Goal: Task Accomplishment & Management: Manage account settings

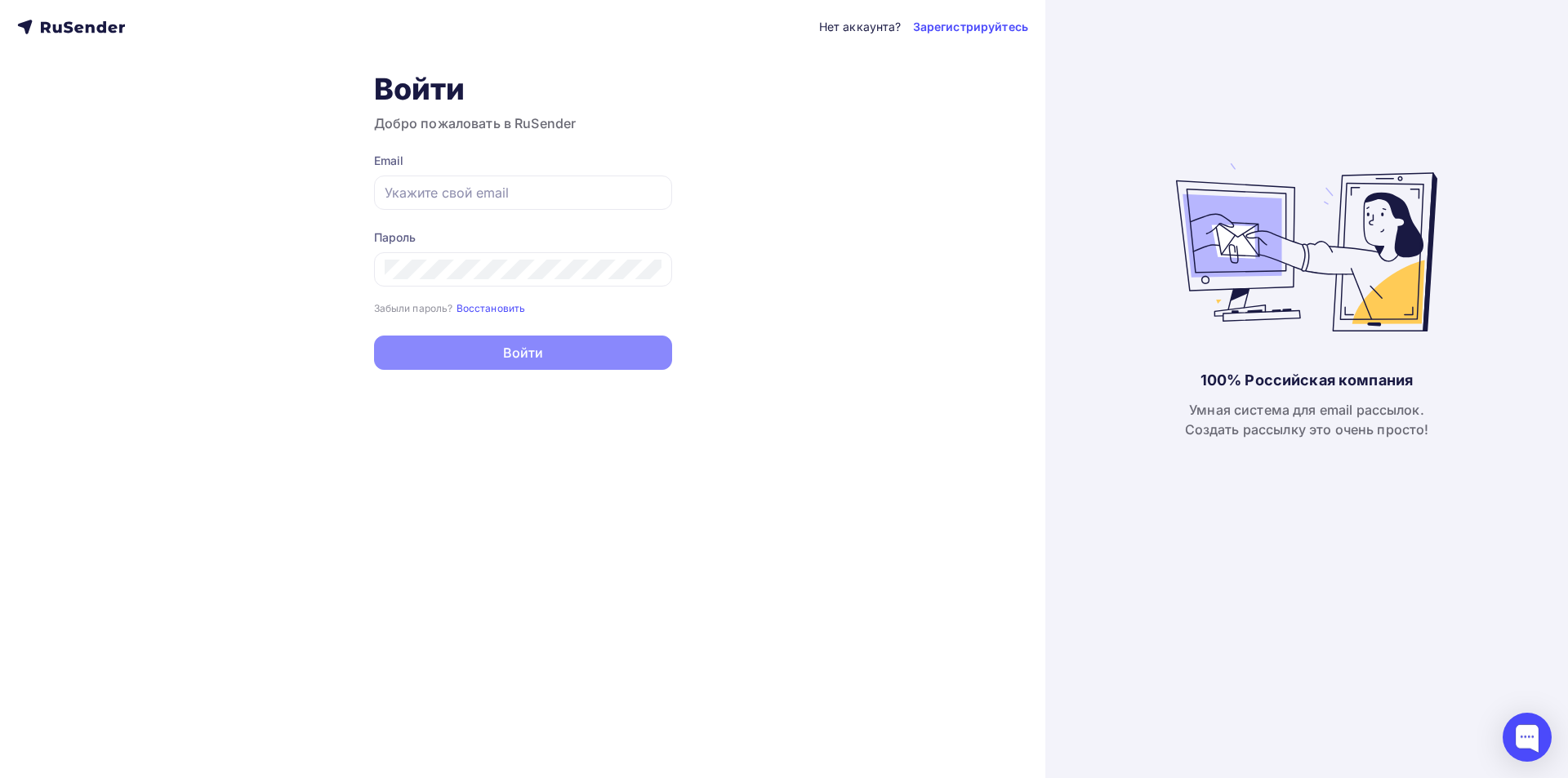
type input "[EMAIL_ADDRESS][DOMAIN_NAME]"
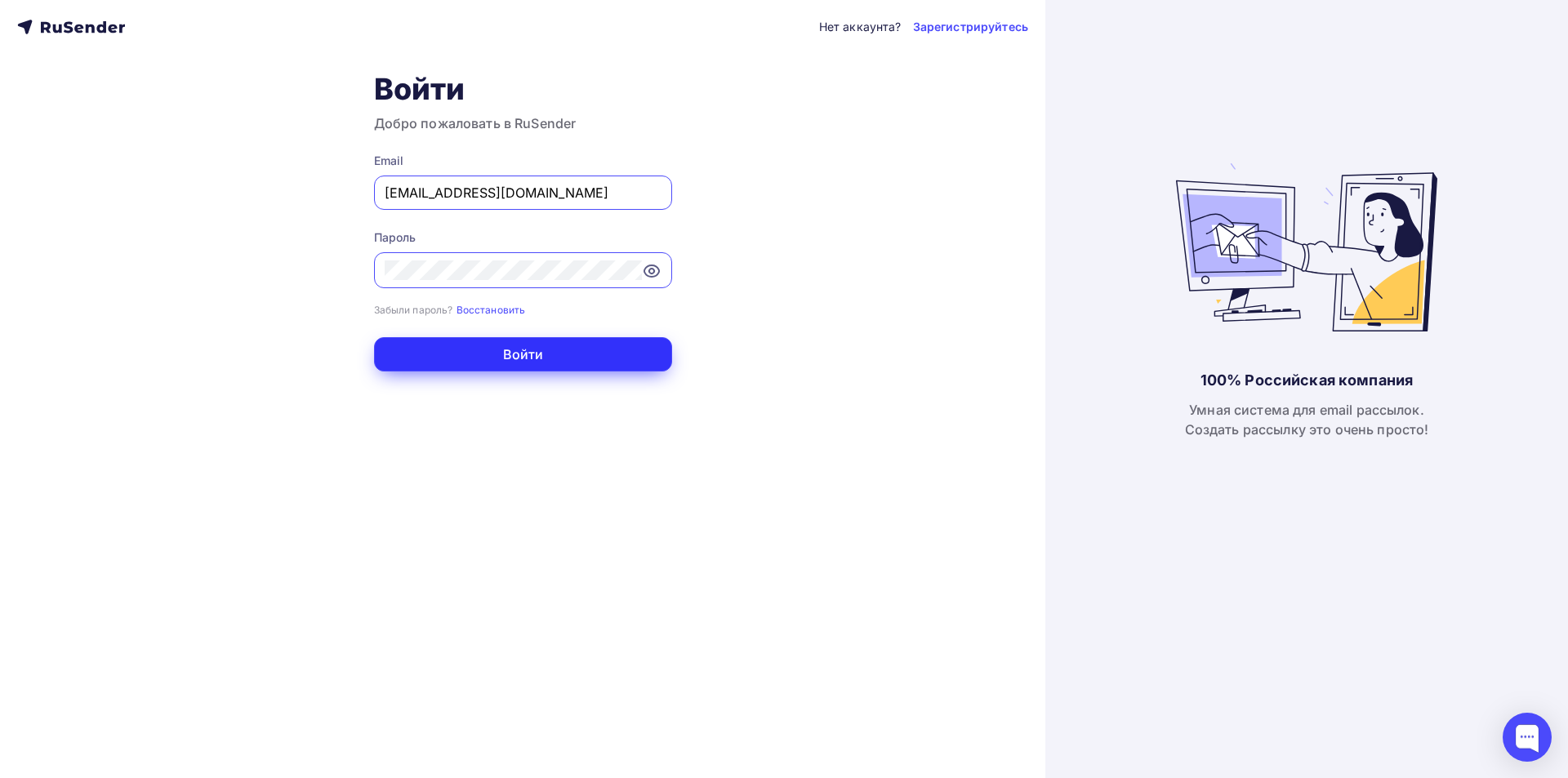
click at [607, 348] on button "Войти" at bounding box center [523, 355] width 298 height 34
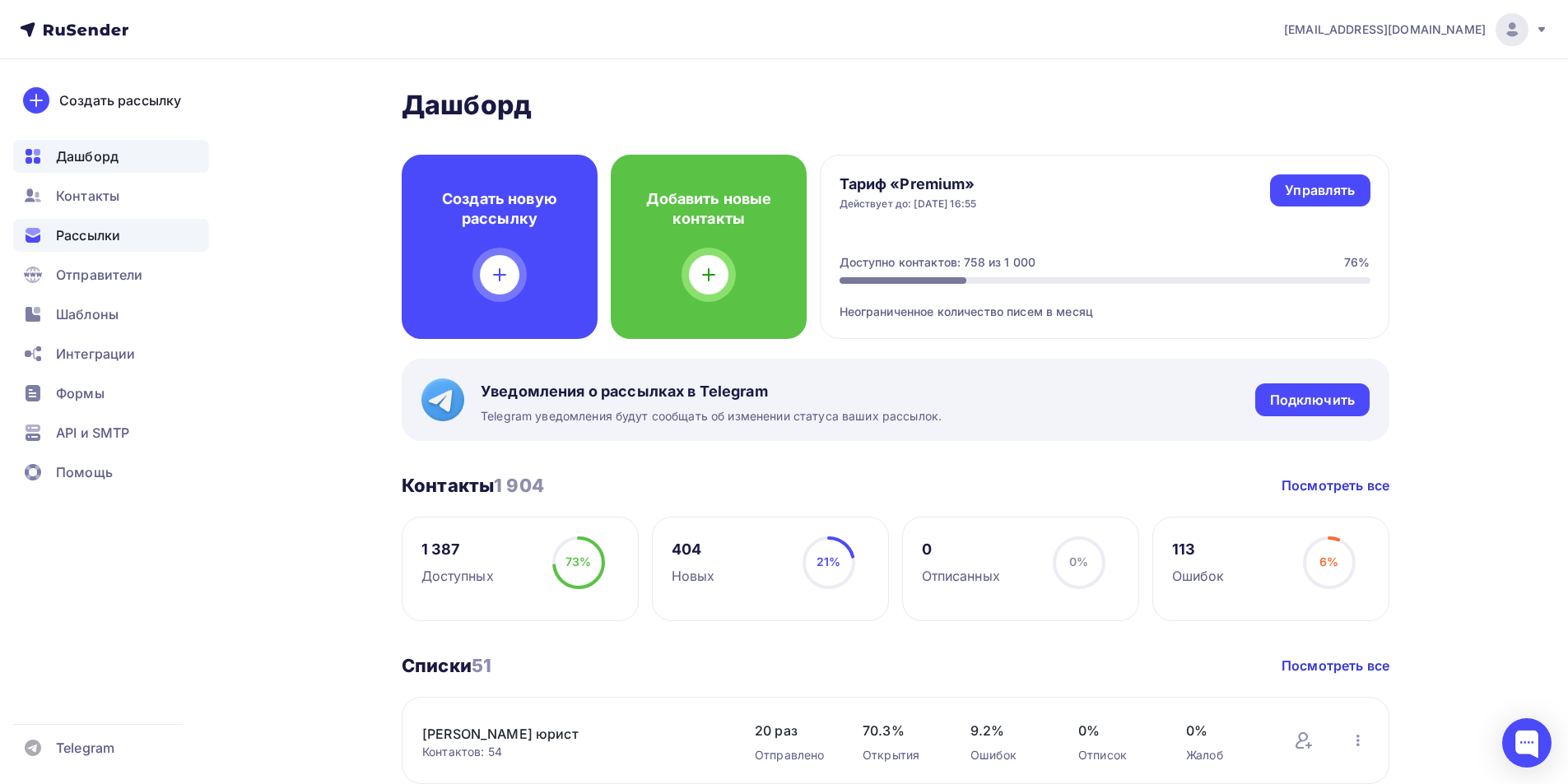
click at [67, 240] on span "Рассылки" at bounding box center [87, 235] width 64 height 20
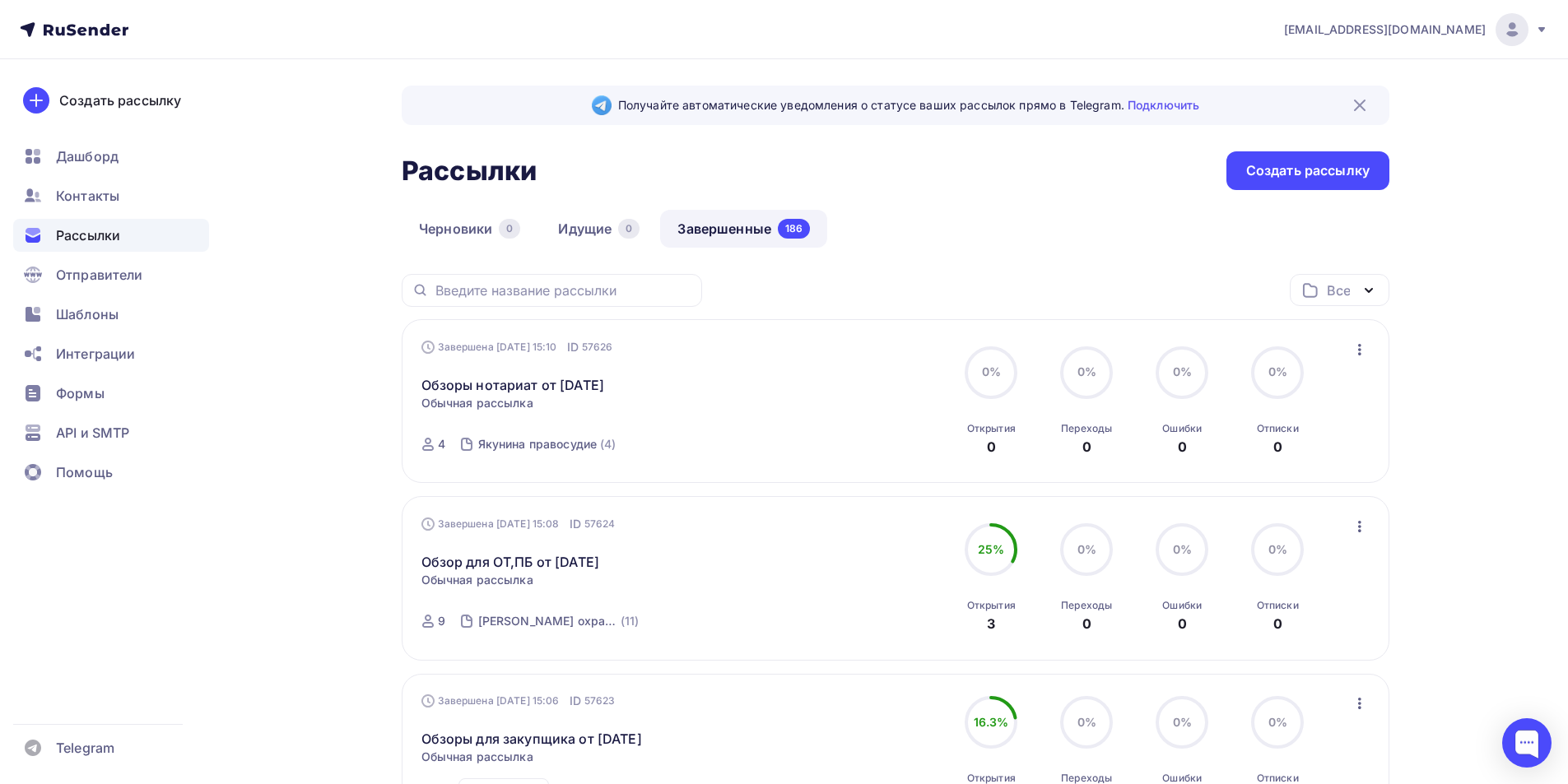
click at [736, 230] on link "Завершенные 186" at bounding box center [743, 229] width 167 height 38
click at [522, 386] on link "Обзоры нотариат от [DATE]" at bounding box center [514, 385] width 183 height 20
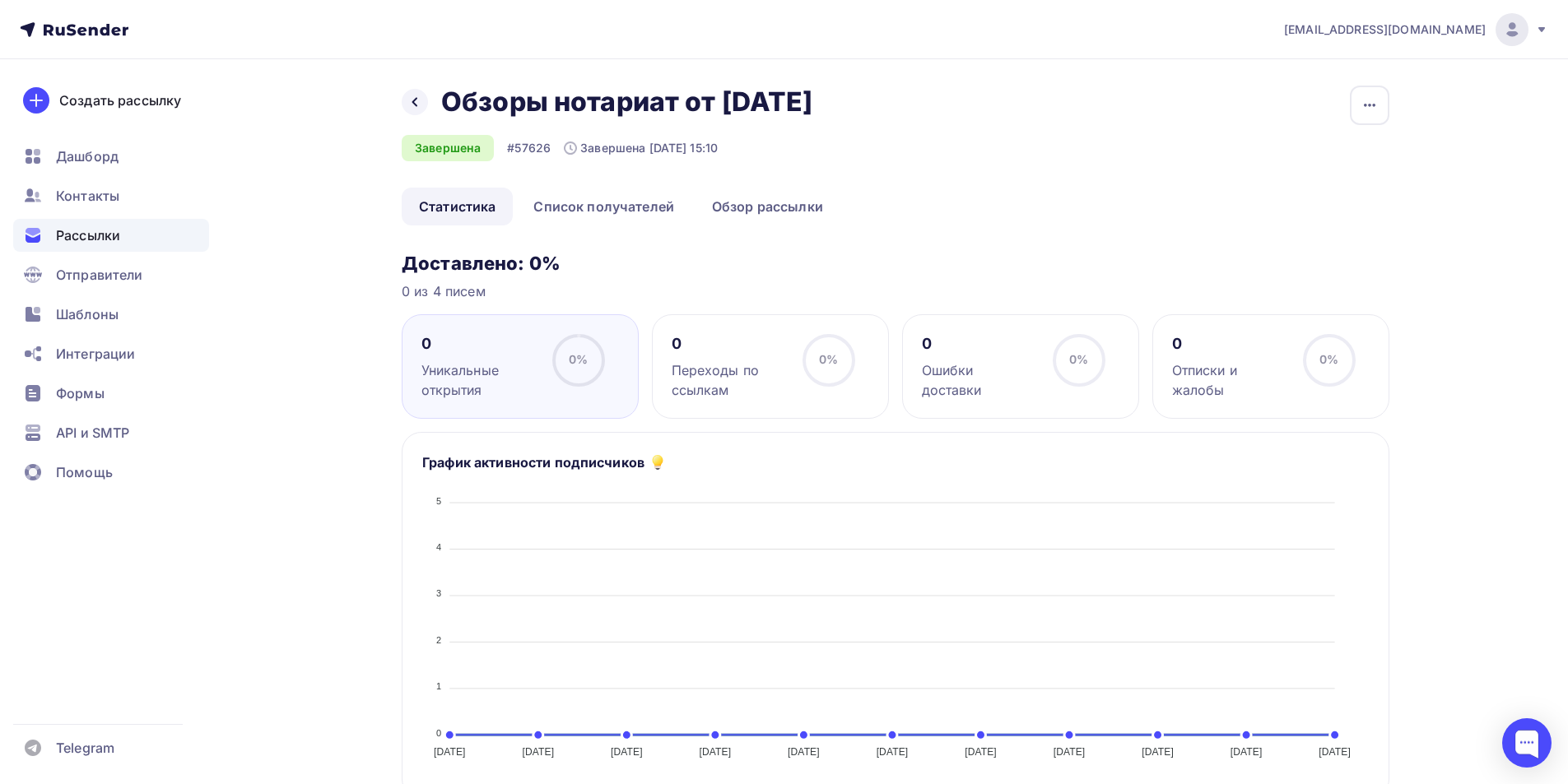
click at [108, 232] on span "Рассылки" at bounding box center [87, 235] width 64 height 20
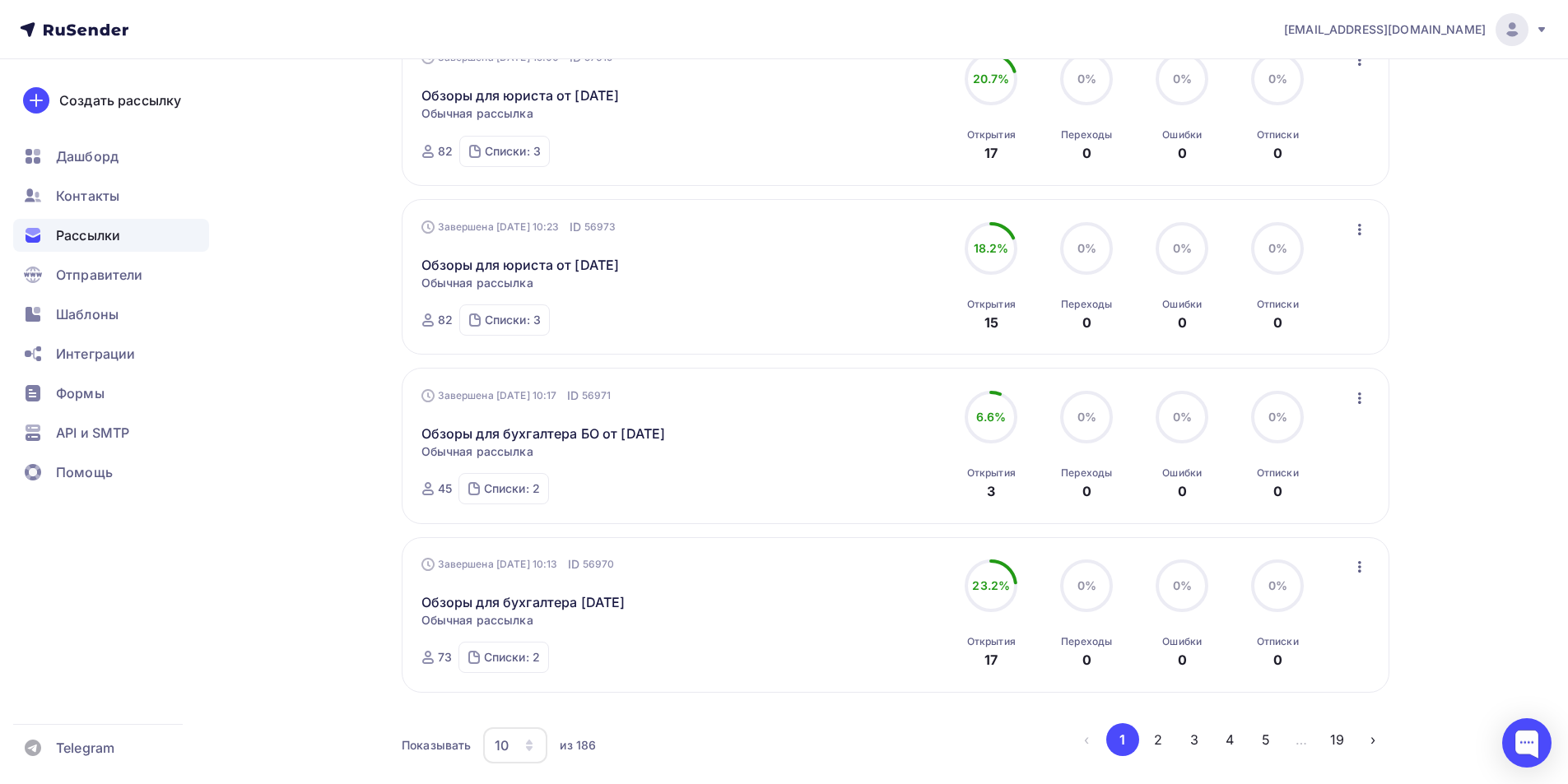
scroll to position [1426, 0]
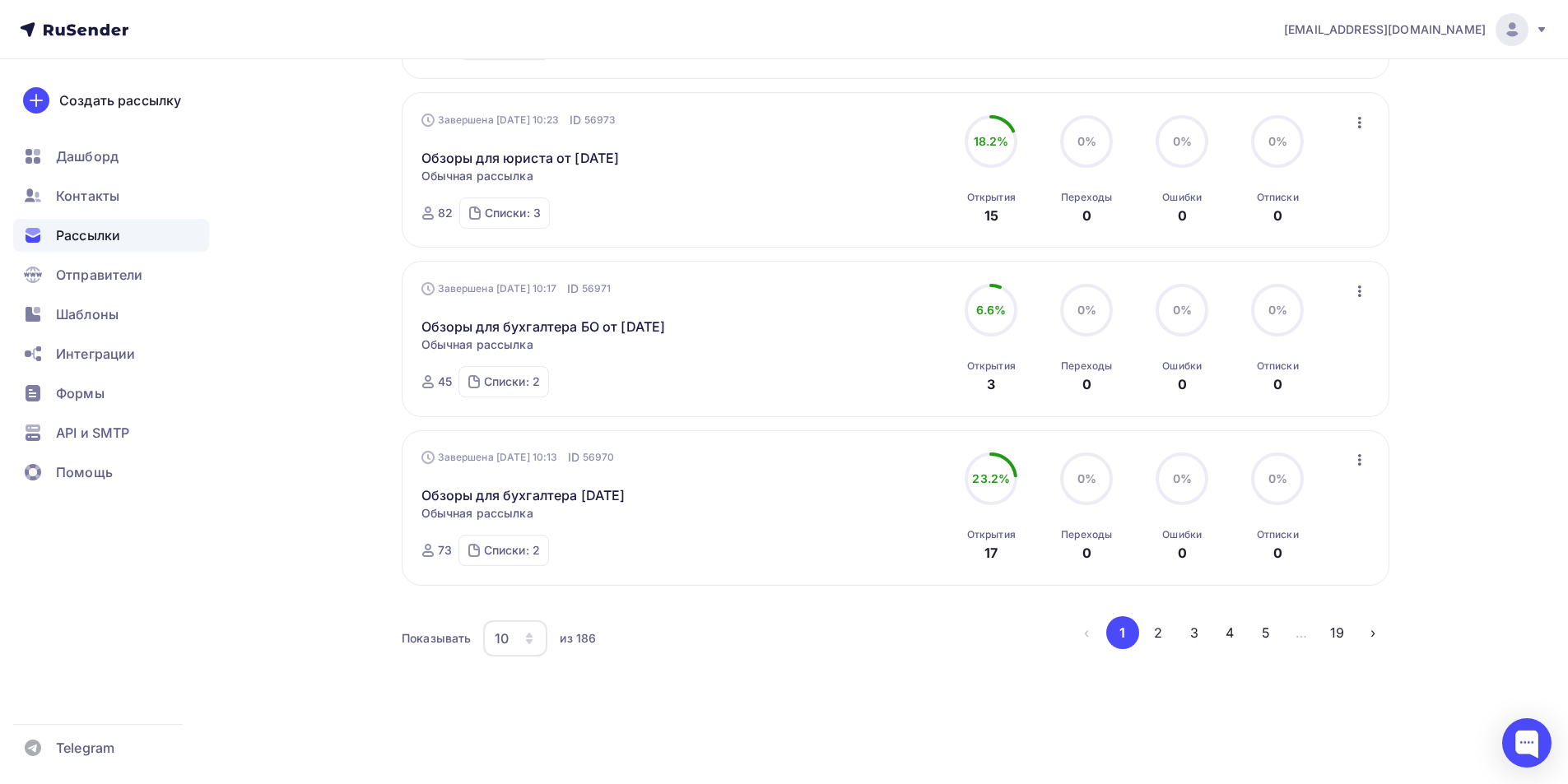
click at [530, 638] on icon "button" at bounding box center [529, 637] width 13 height 13
click at [520, 577] on link "100" at bounding box center [580, 587] width 177 height 33
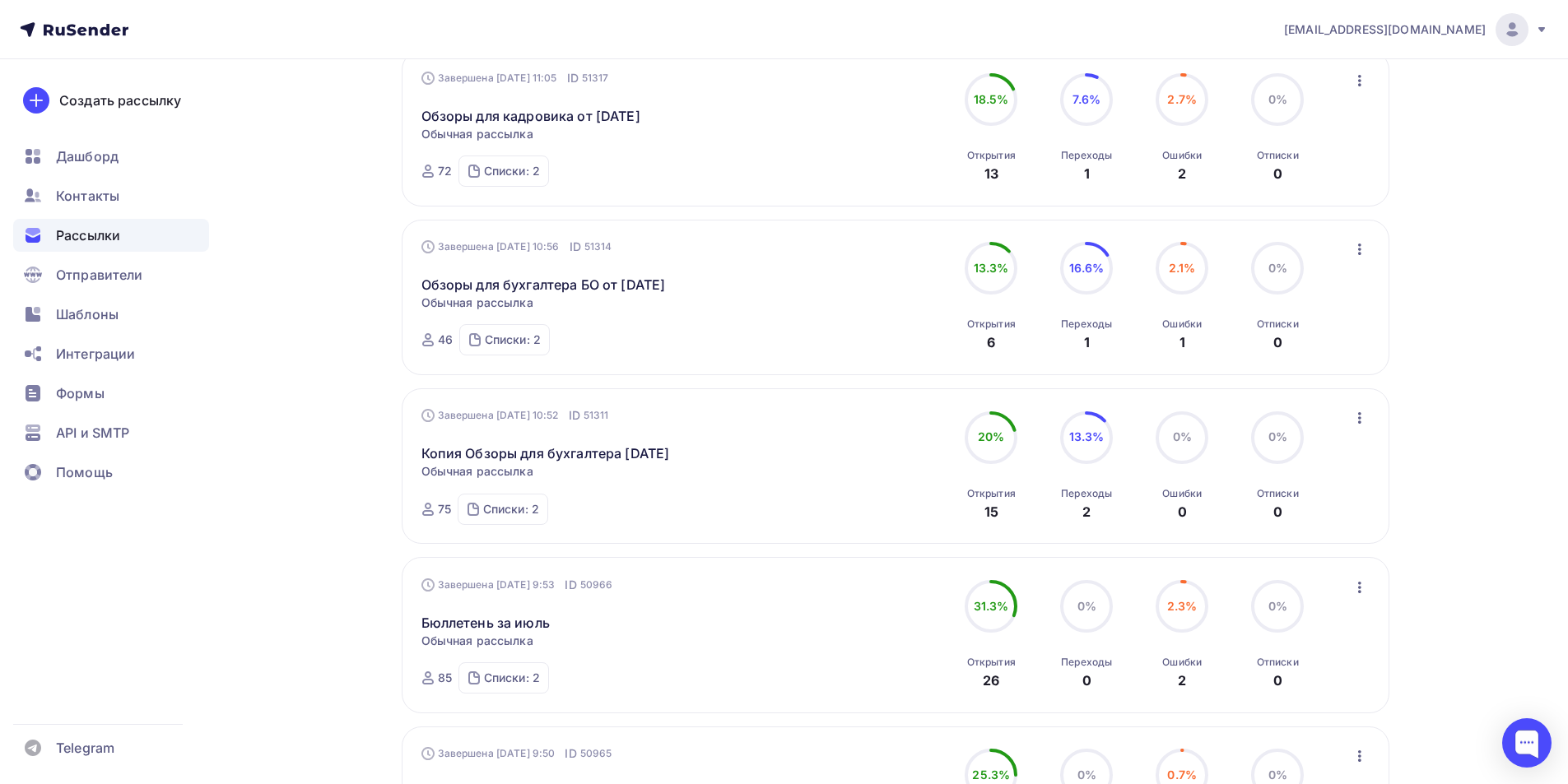
scroll to position [9728, 0]
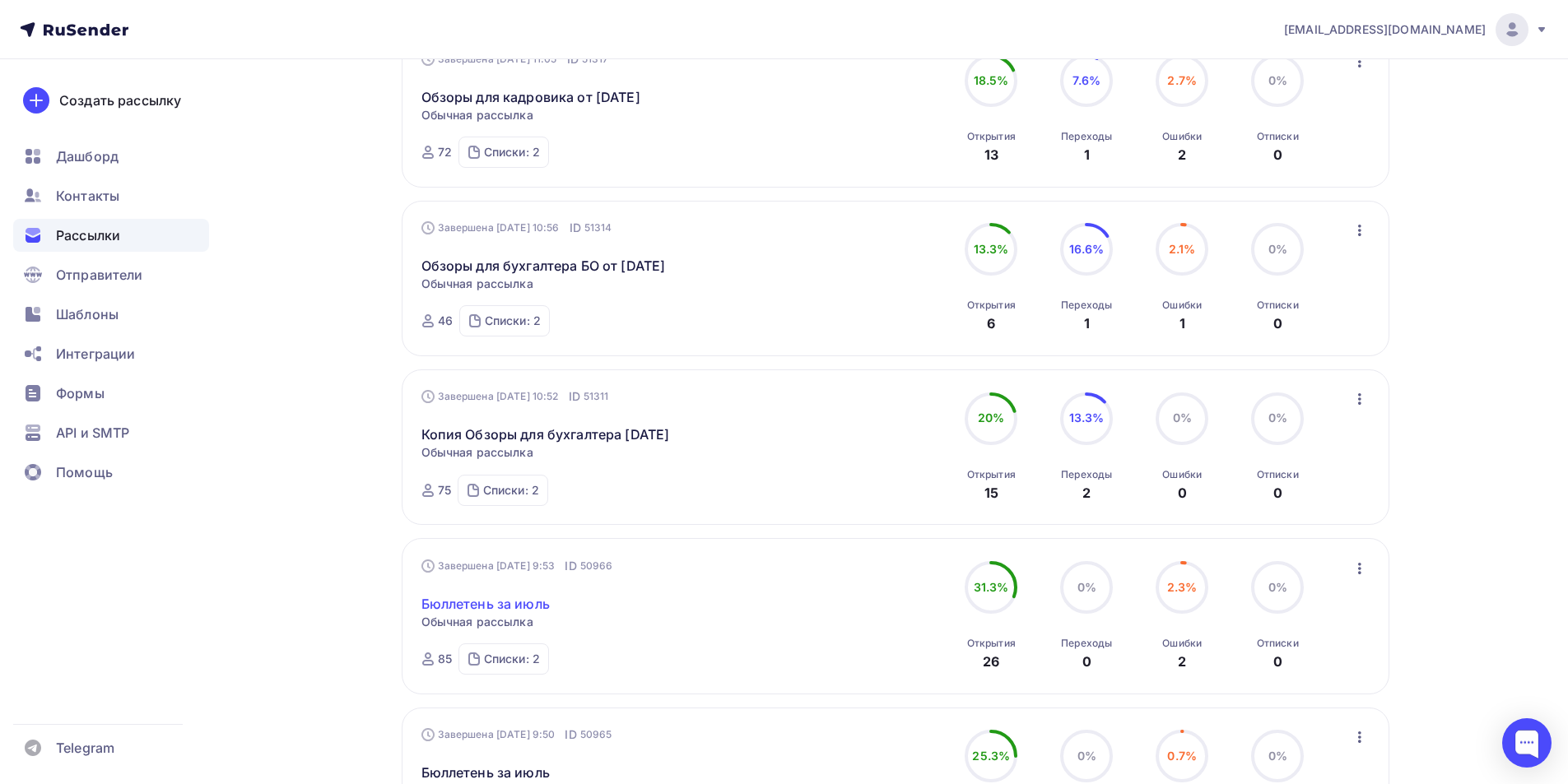
click at [520, 612] on link "Бюллетень за июль" at bounding box center [486, 603] width 129 height 20
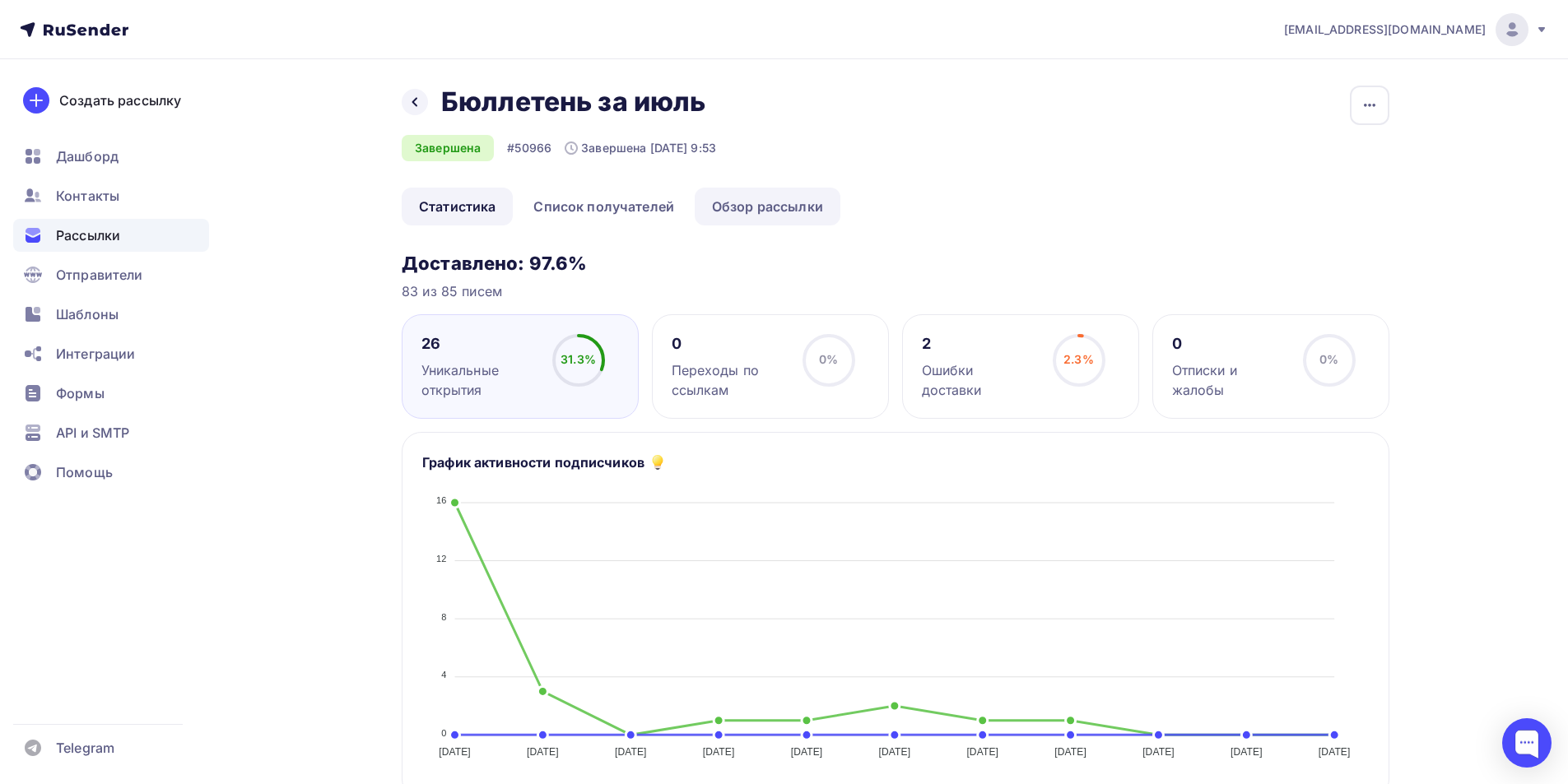
click at [730, 207] on link "Обзор рассылки" at bounding box center [767, 206] width 146 height 38
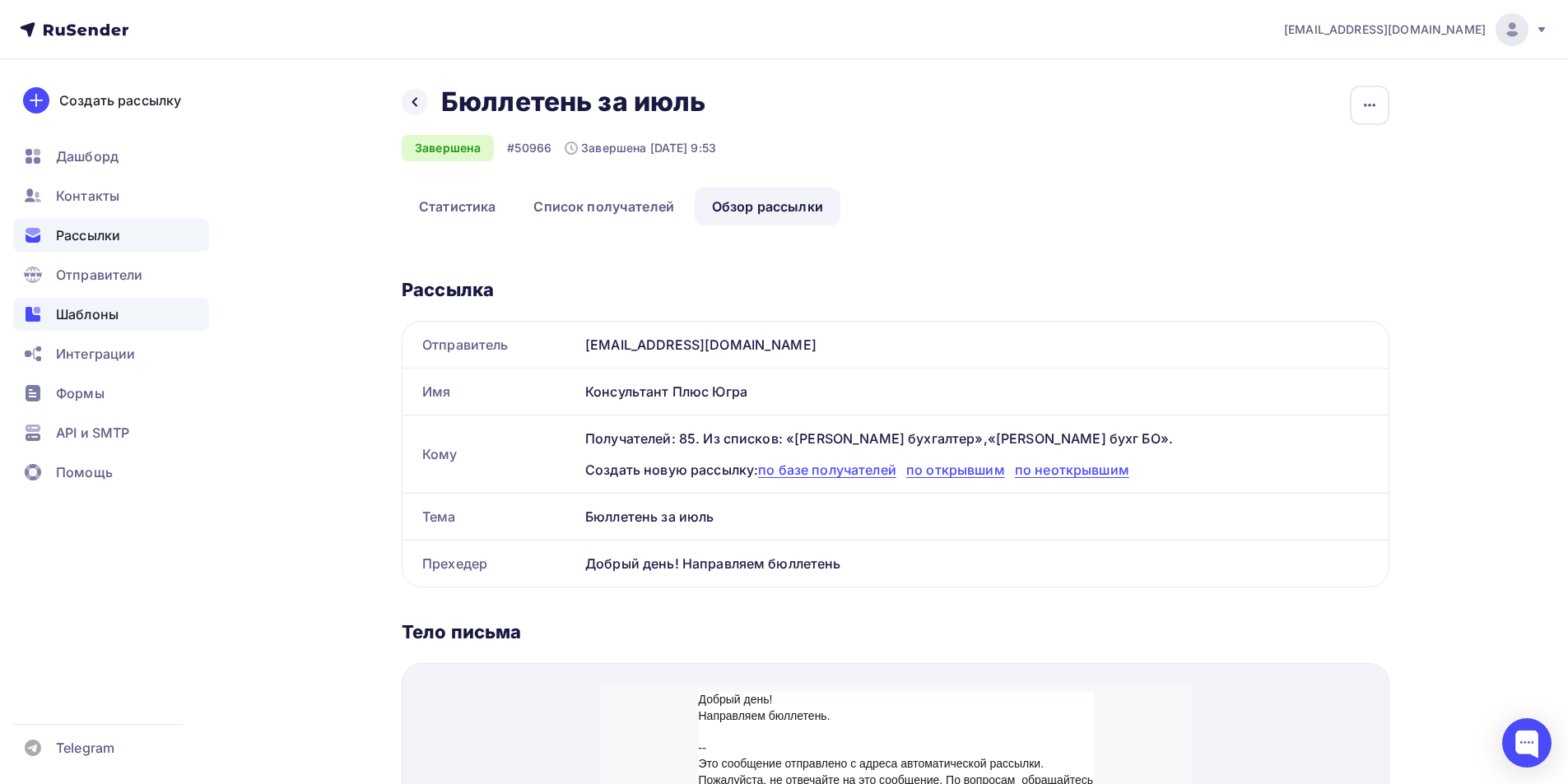
click at [100, 315] on span "Шаблоны" at bounding box center [87, 314] width 63 height 20
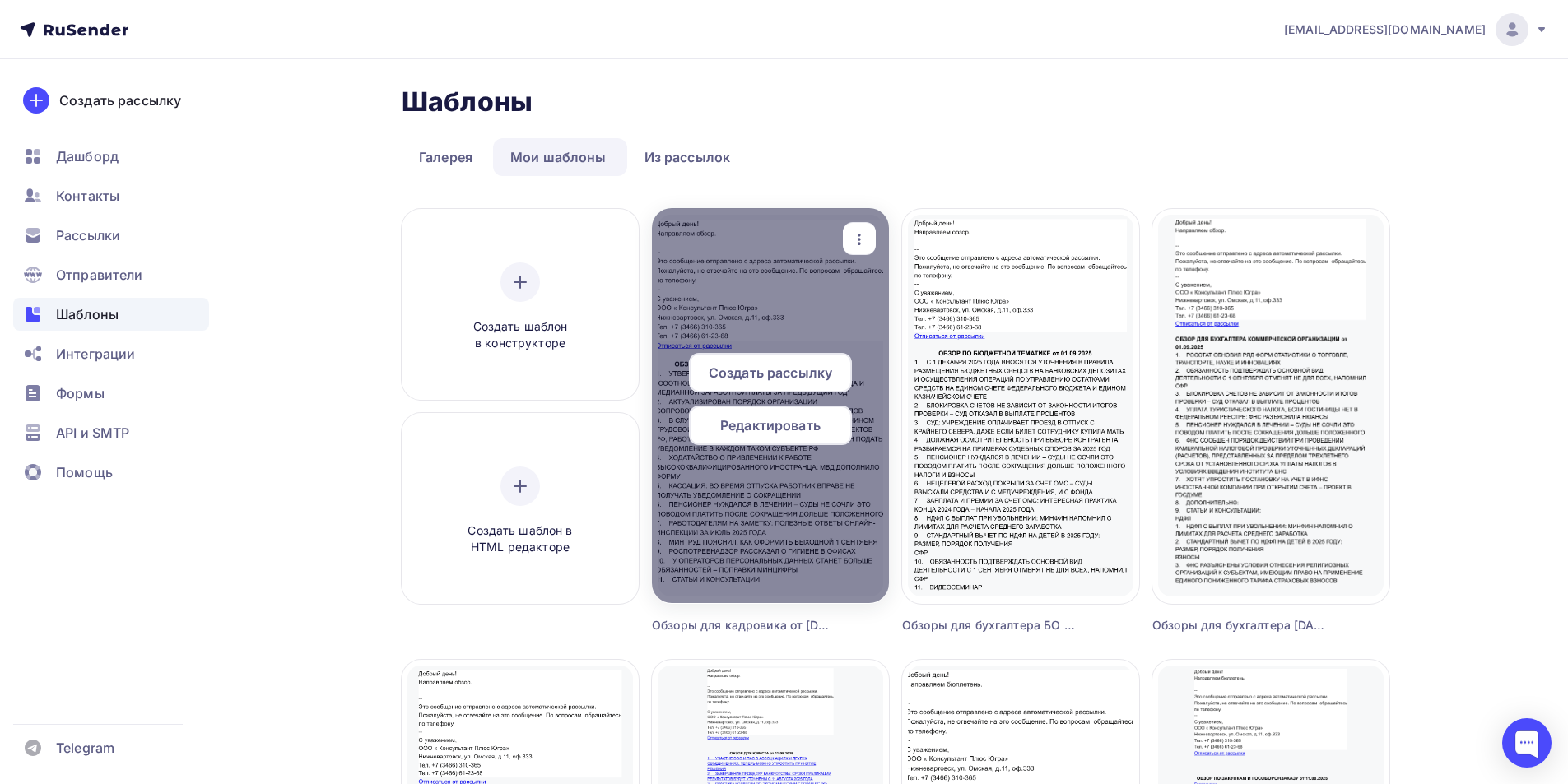
click at [736, 432] on span "Редактировать" at bounding box center [770, 425] width 100 height 20
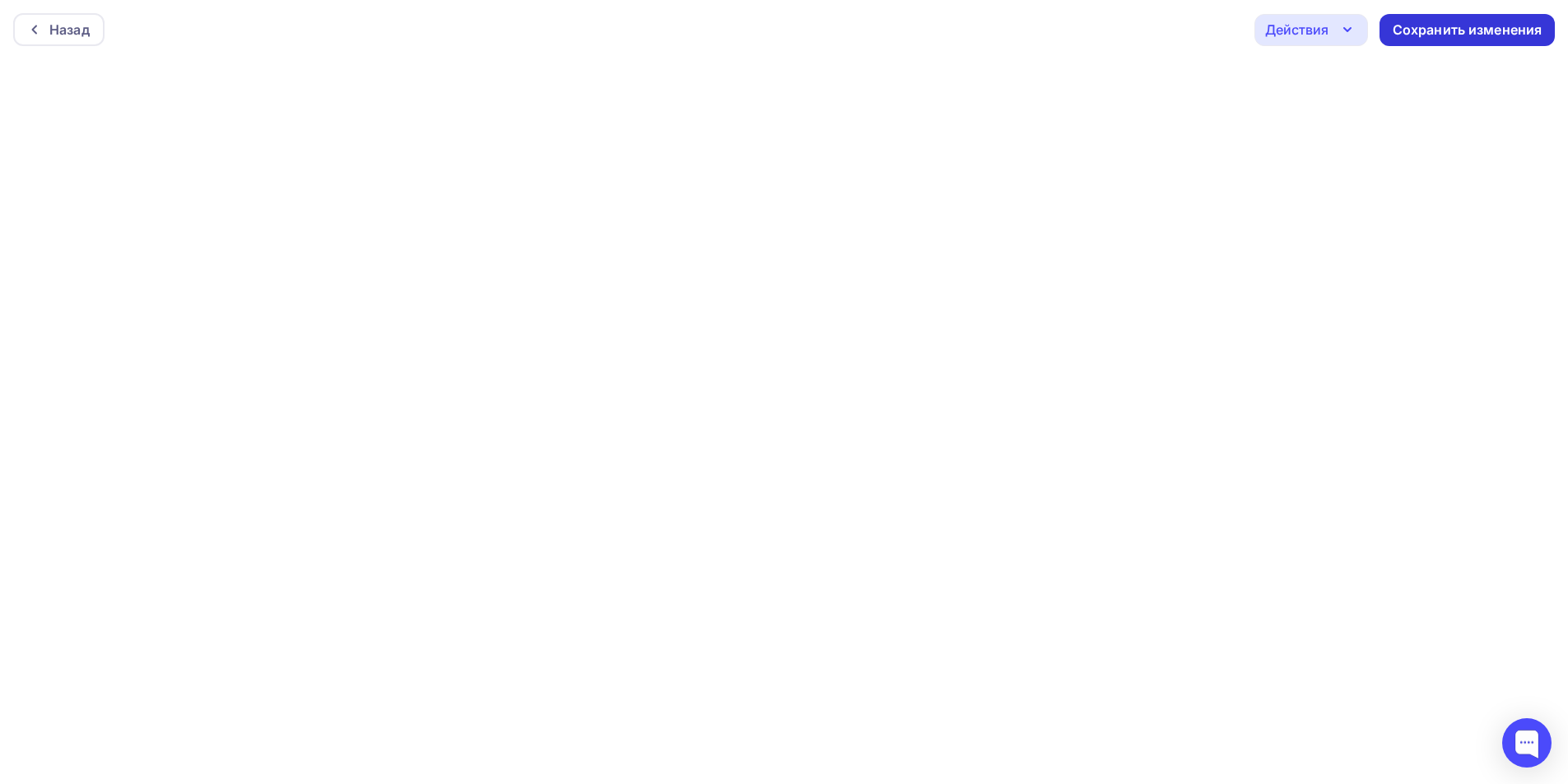
click at [1446, 33] on div "Сохранить изменения" at bounding box center [1468, 30] width 150 height 19
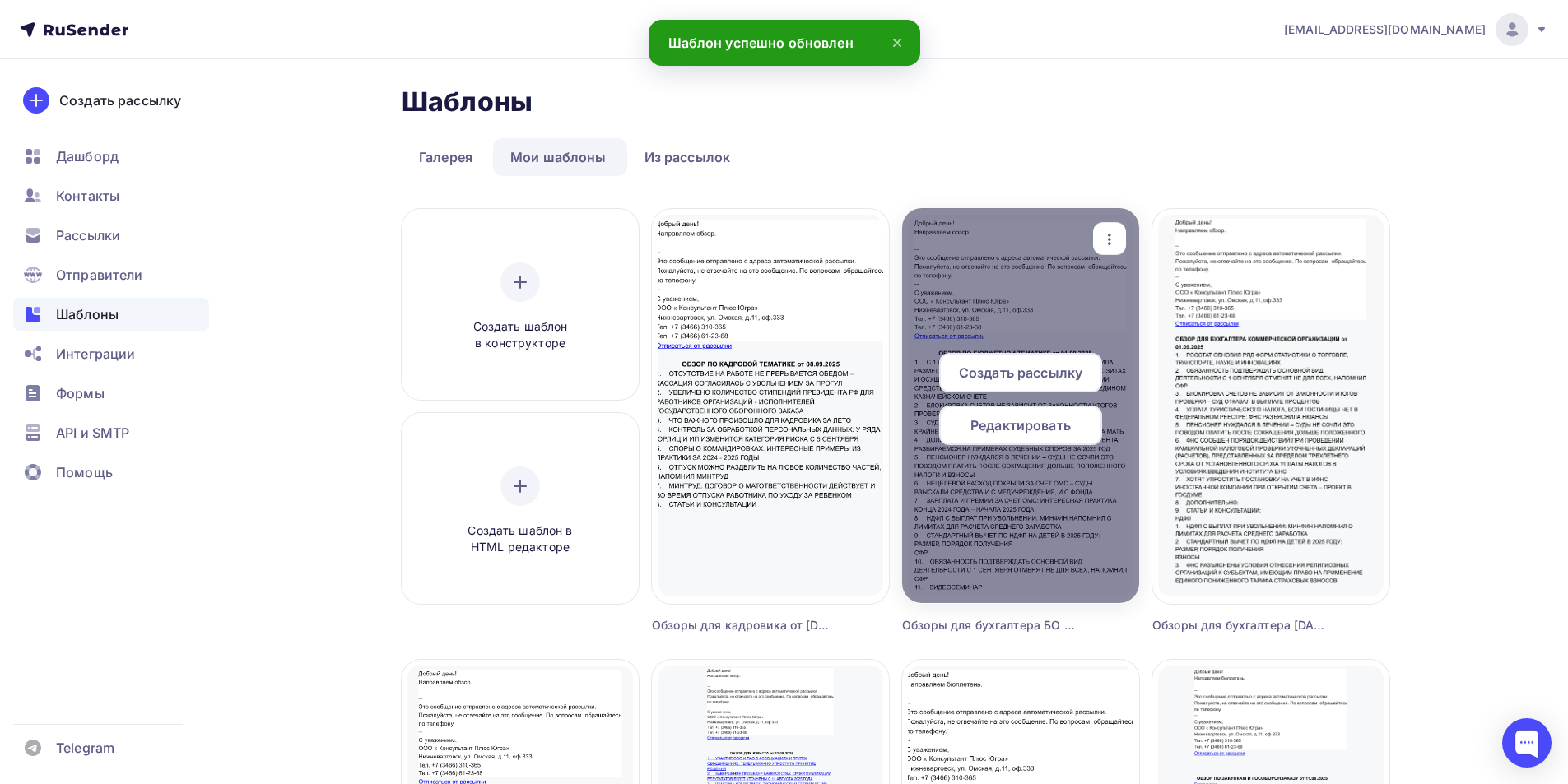
click at [1009, 418] on span "Редактировать" at bounding box center [1020, 425] width 100 height 20
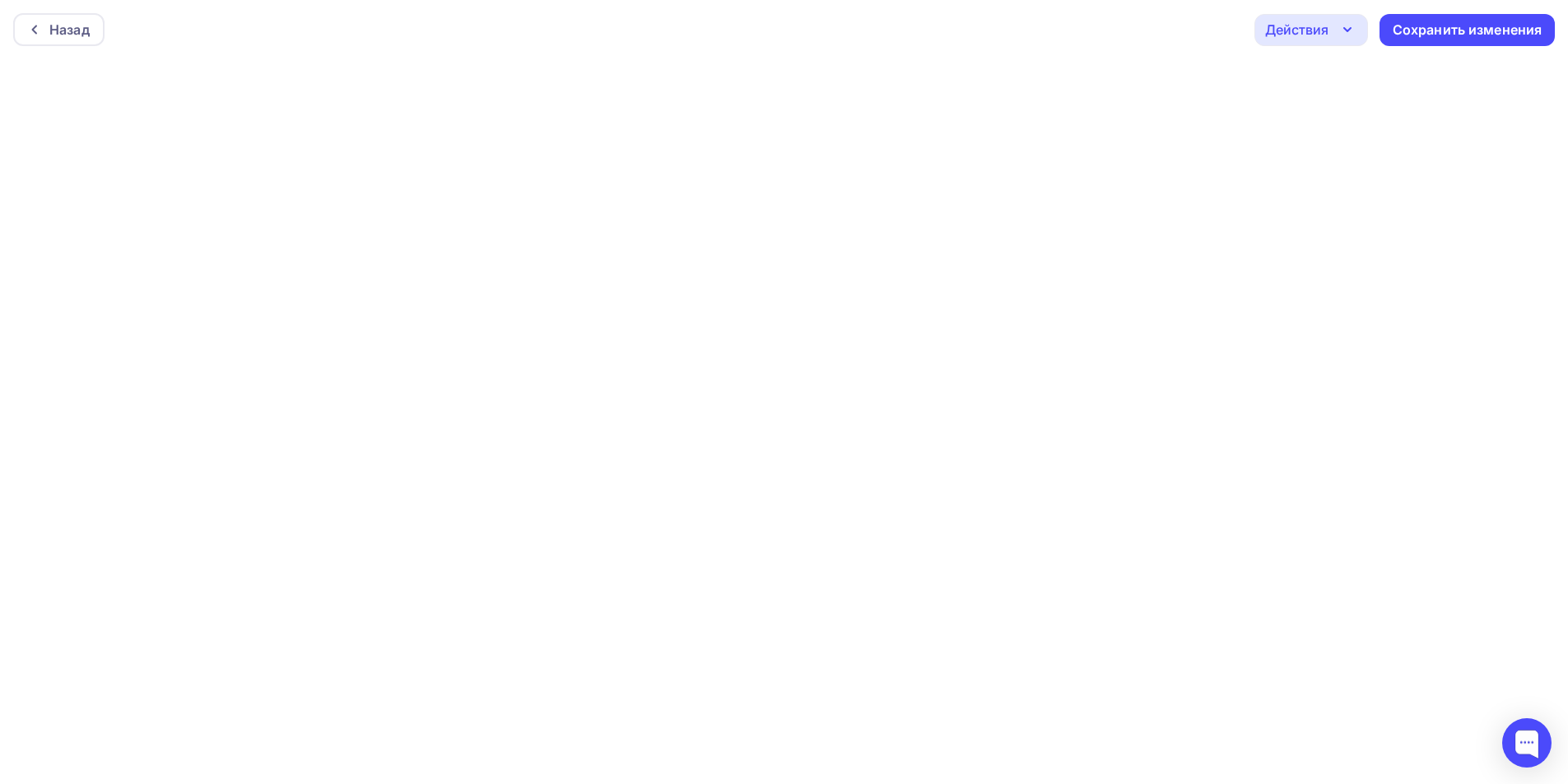
scroll to position [4, 0]
click at [1418, 23] on div "Сохранить изменения" at bounding box center [1468, 26] width 150 height 19
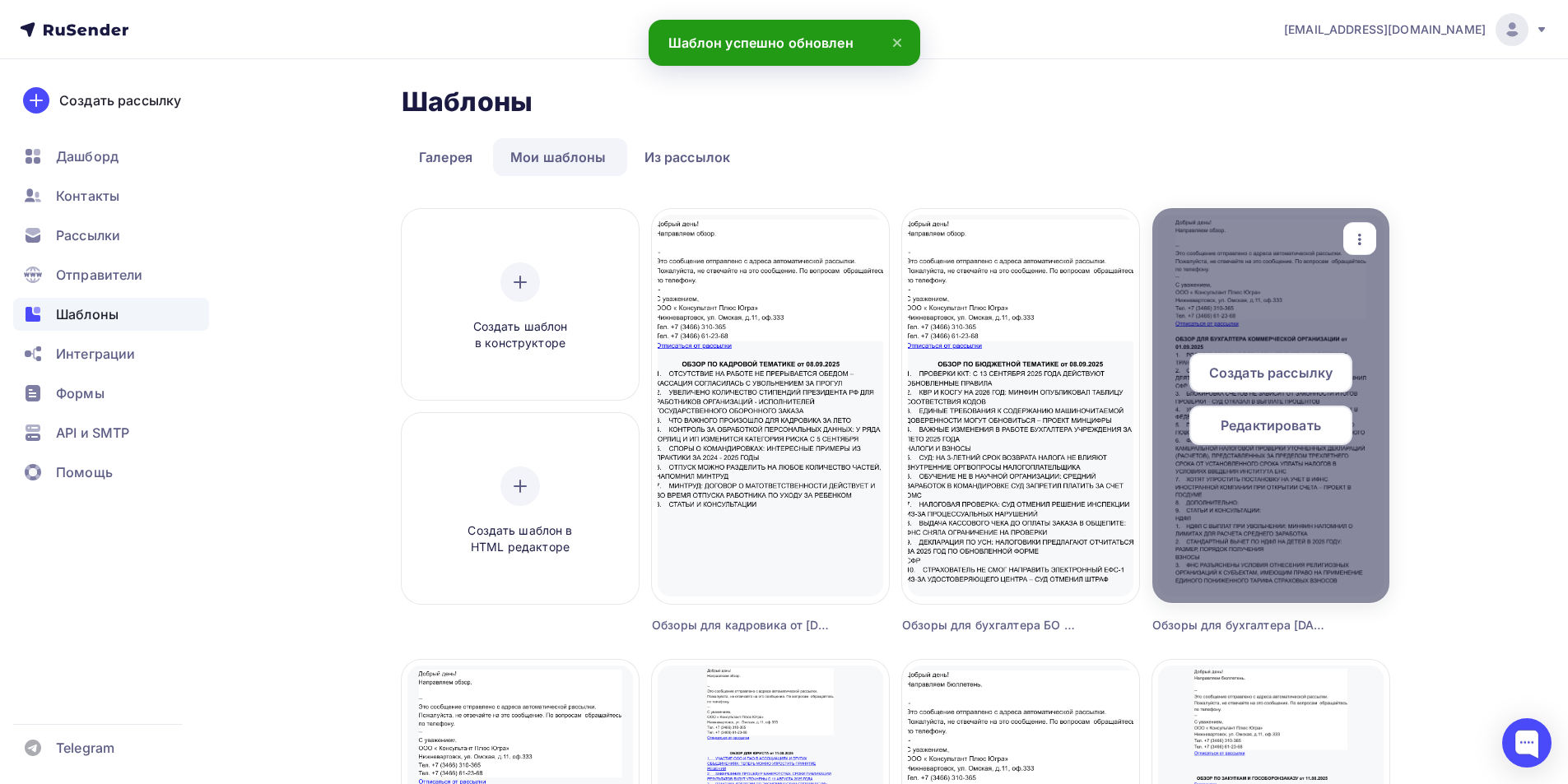
click at [1284, 437] on div "Редактировать" at bounding box center [1271, 425] width 163 height 39
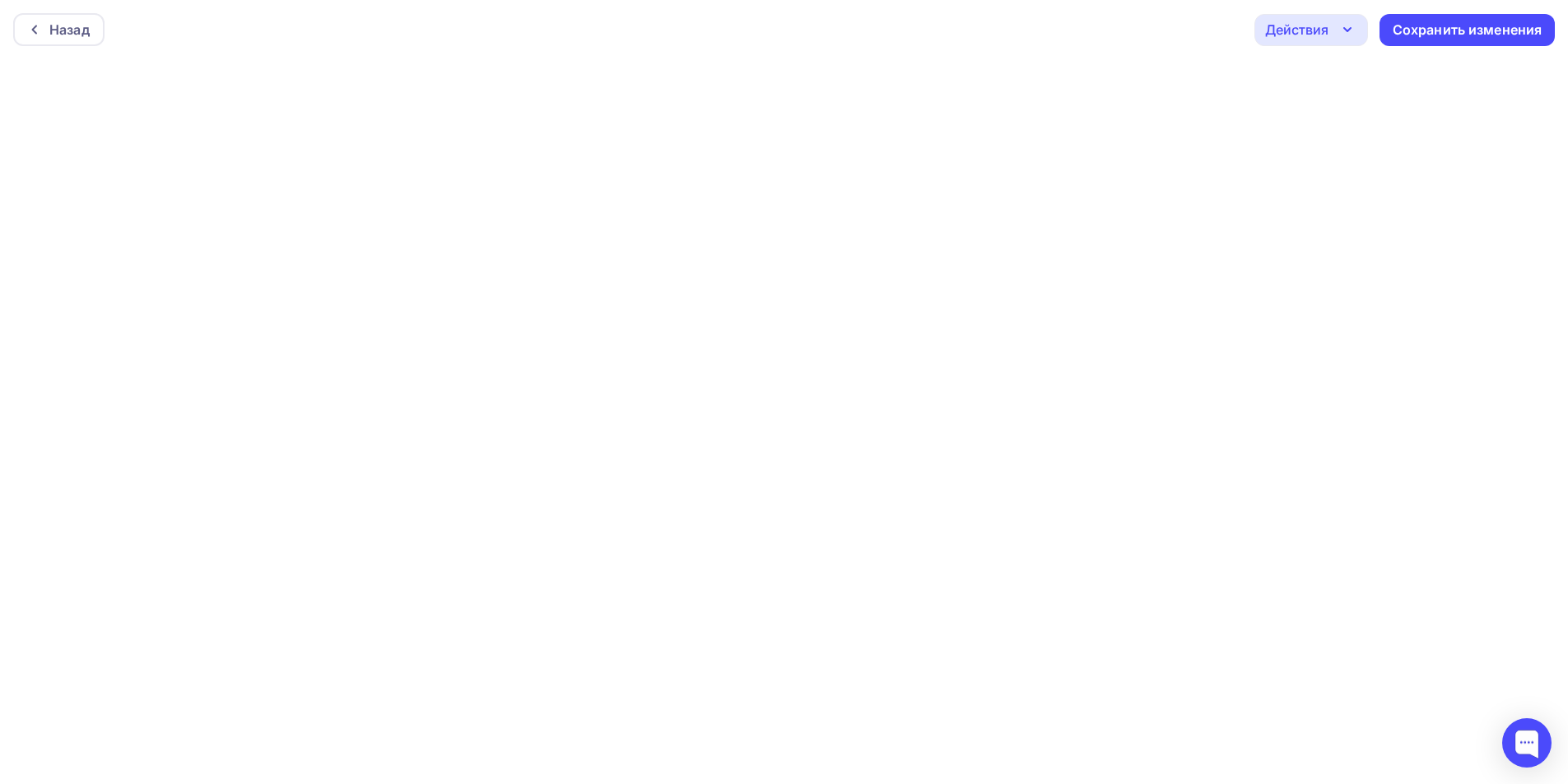
scroll to position [4, 0]
click at [1469, 22] on div "Сохранить изменения" at bounding box center [1468, 26] width 150 height 19
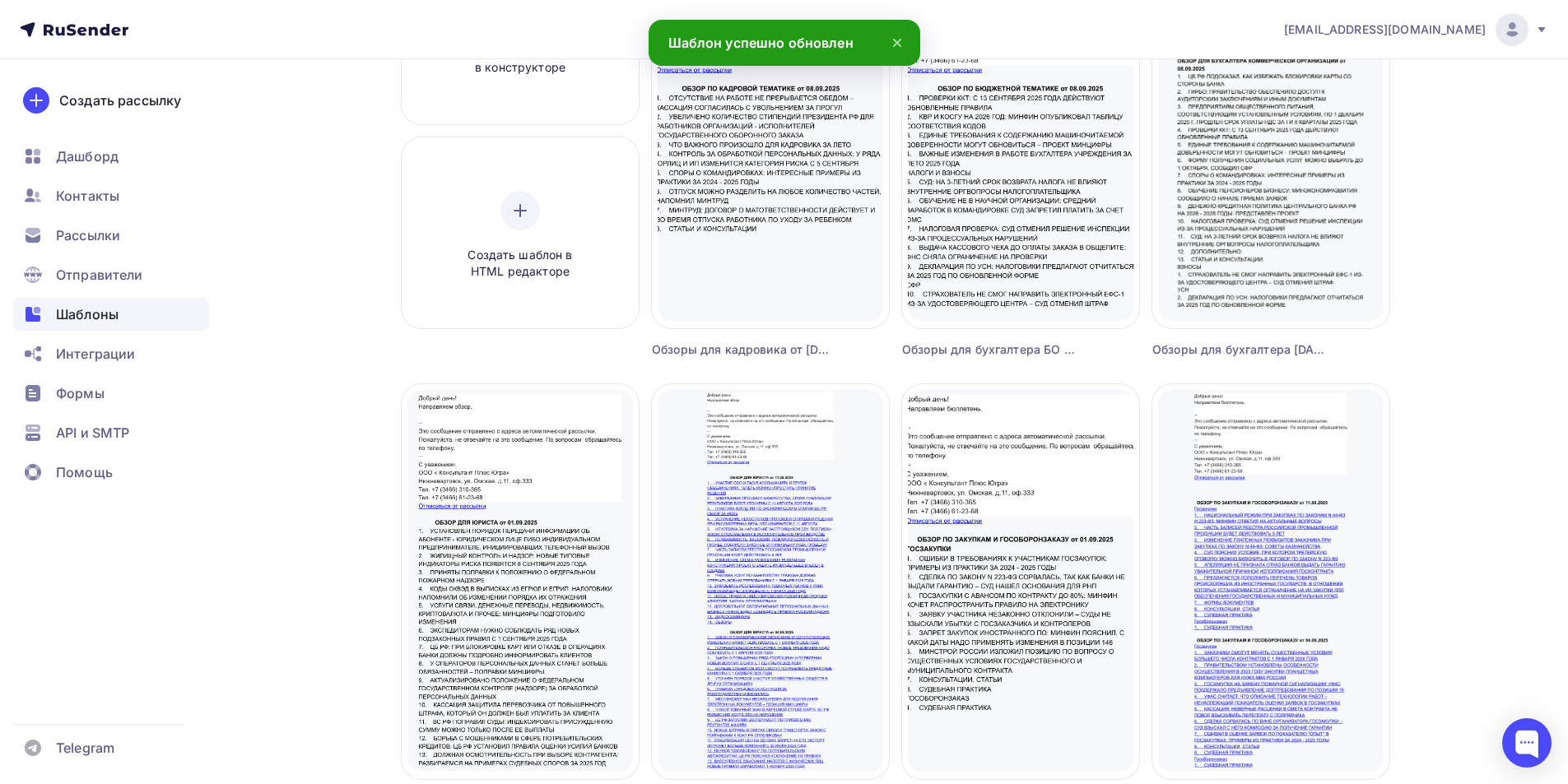
scroll to position [329, 0]
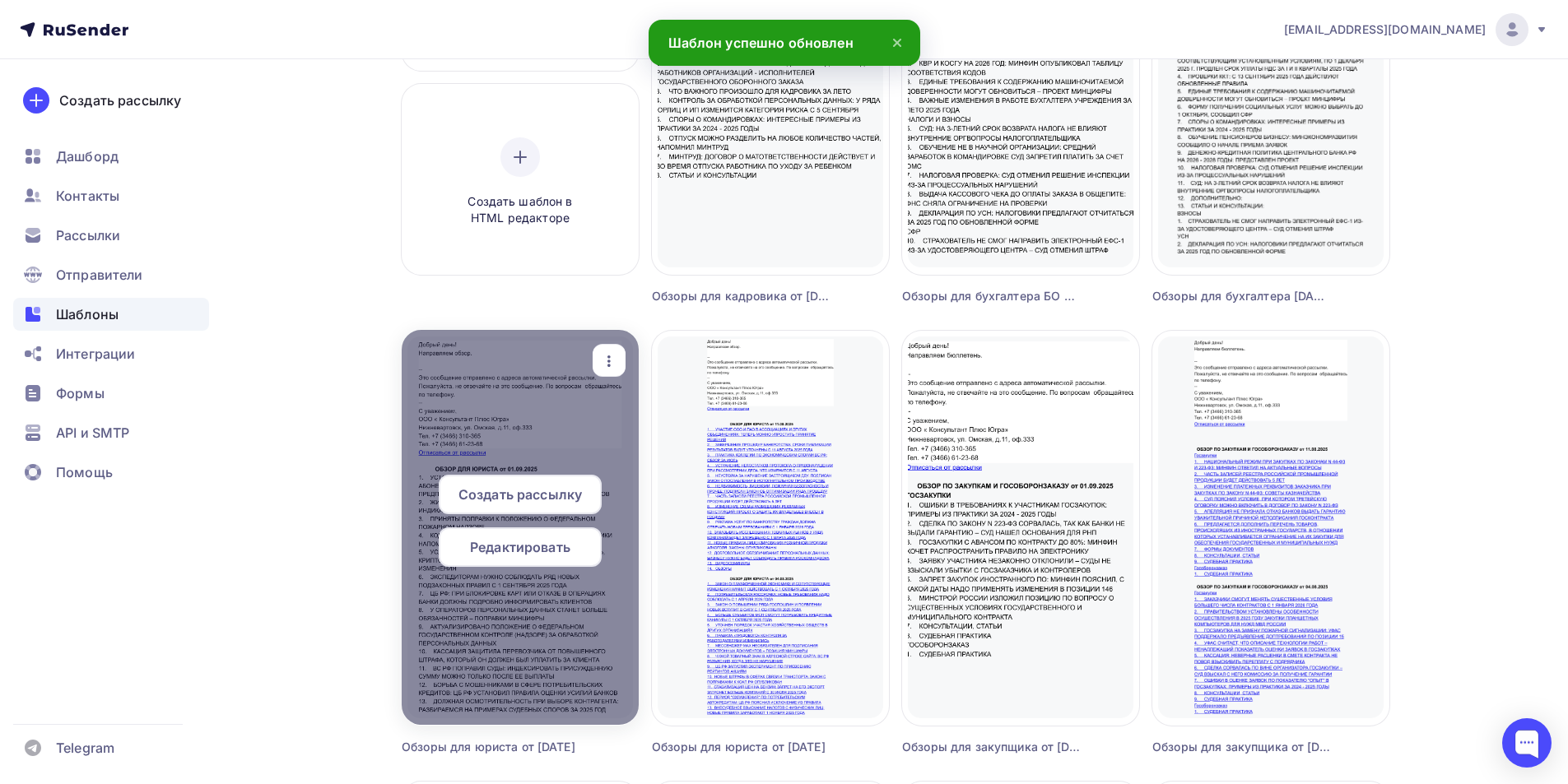
click at [518, 546] on span "Редактировать" at bounding box center [520, 547] width 100 height 20
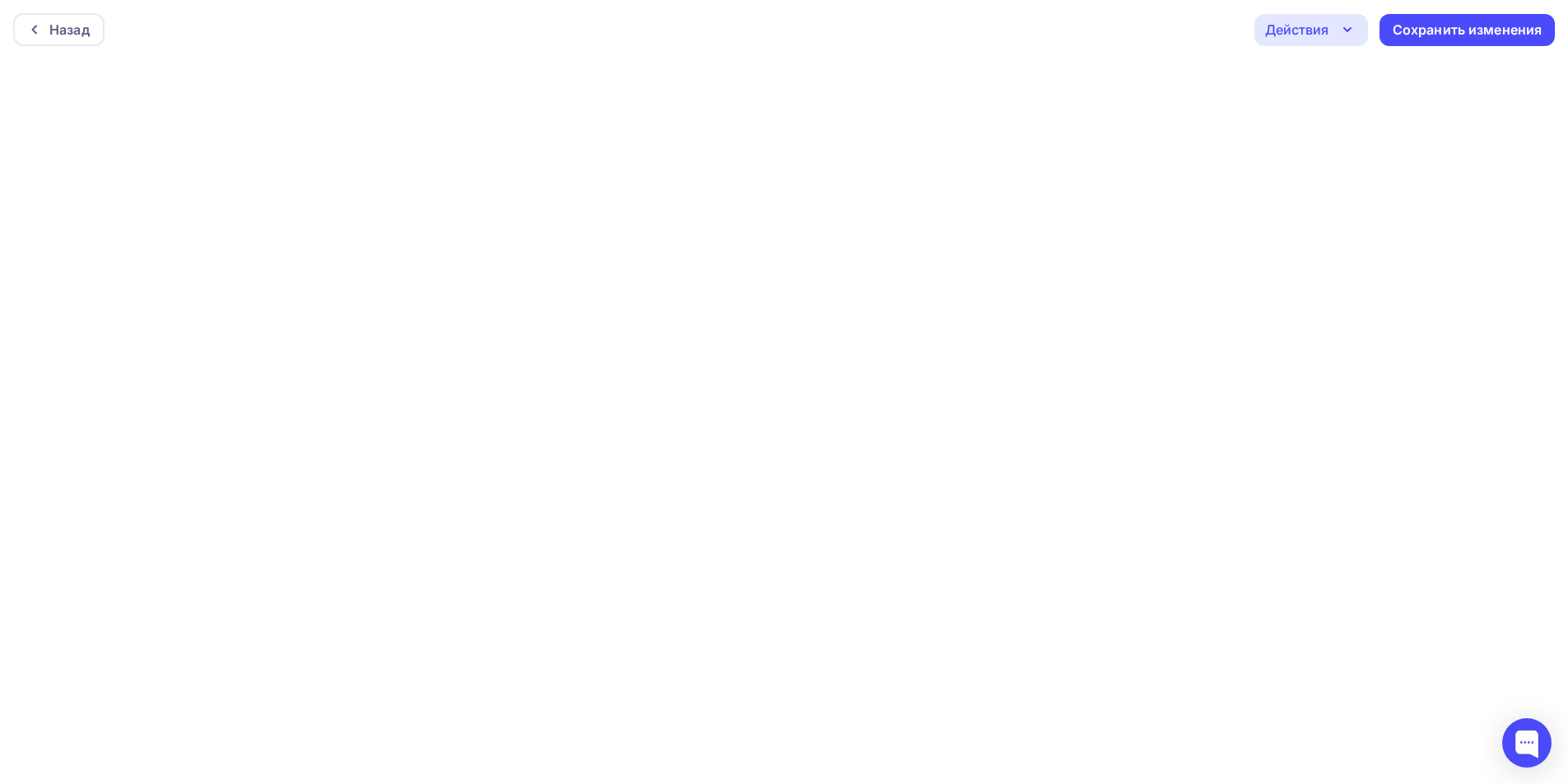
scroll to position [4, 0]
click at [1428, 24] on div "Сохранить изменения" at bounding box center [1468, 26] width 150 height 19
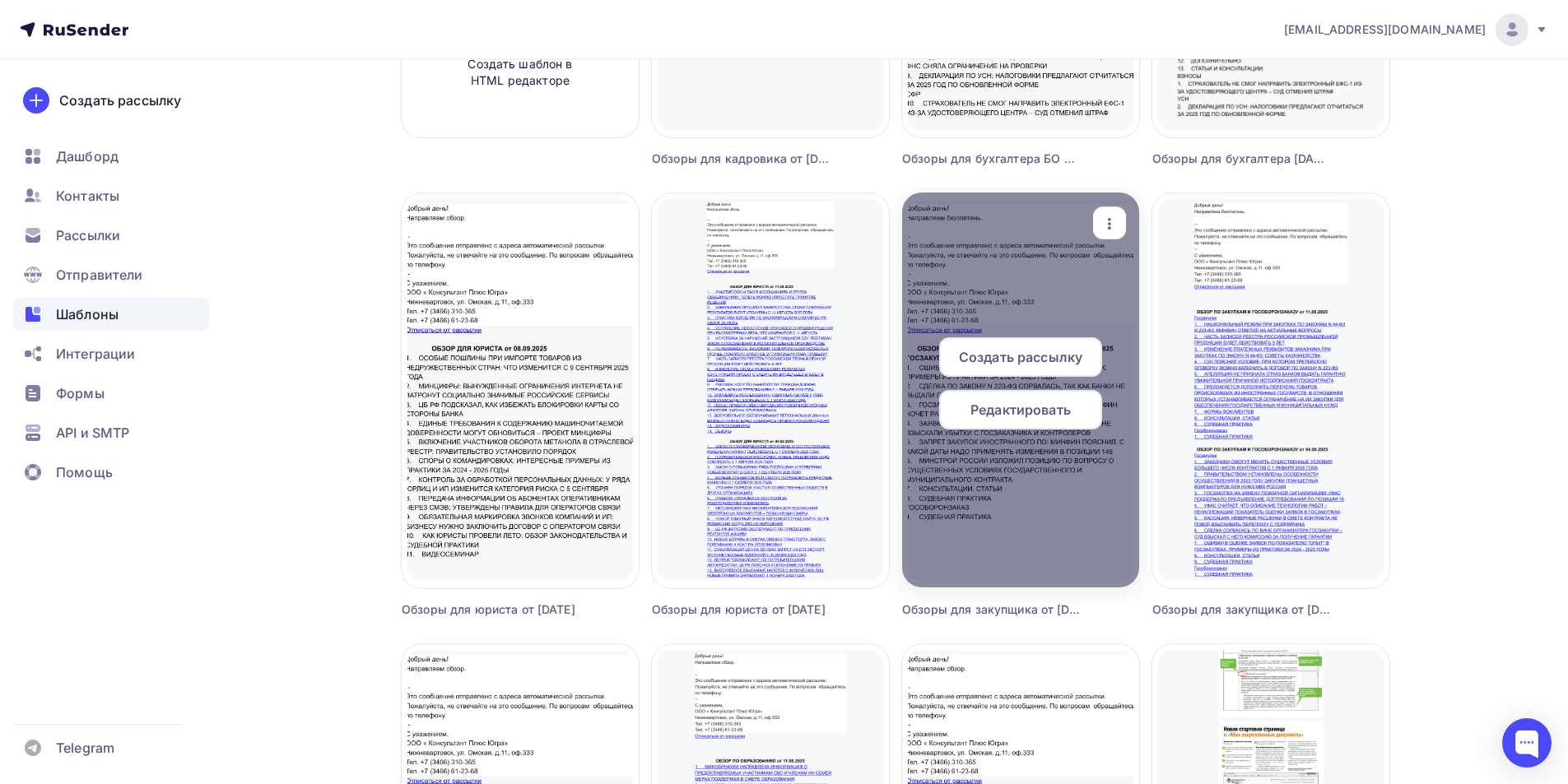
scroll to position [494, 0]
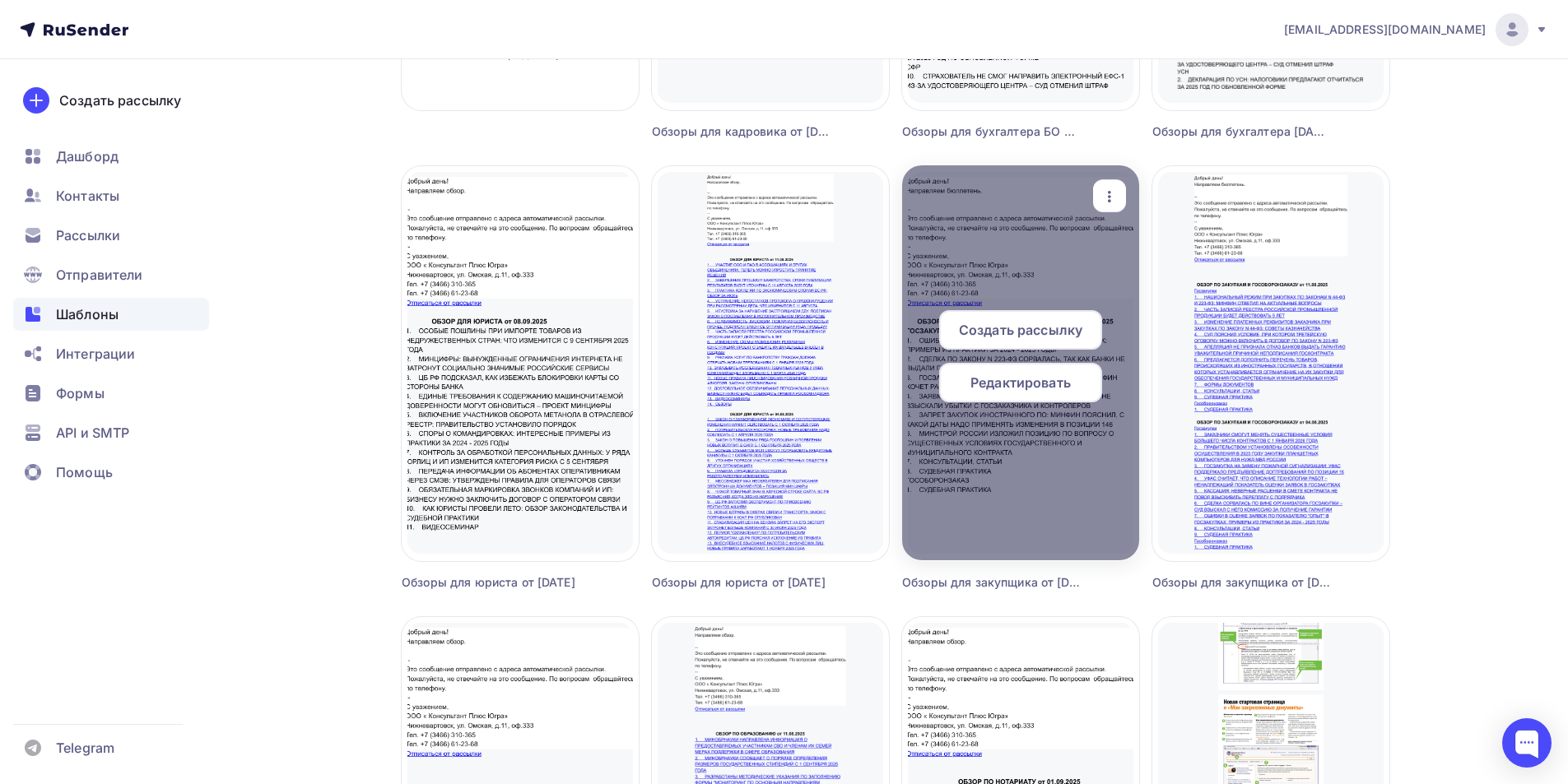
click at [1008, 388] on span "Редактировать" at bounding box center [1020, 382] width 100 height 20
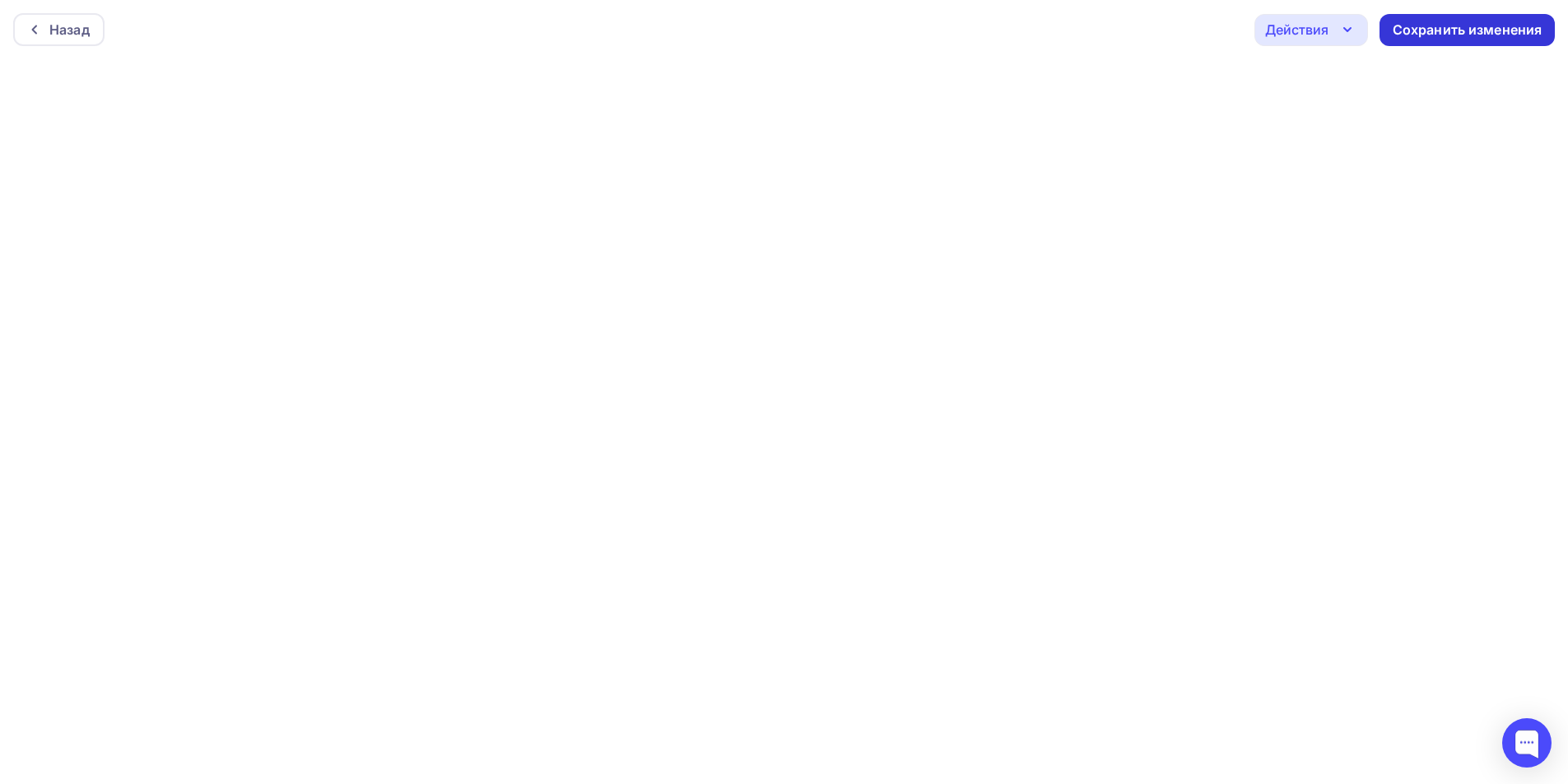
click at [1461, 27] on div "Сохранить изменения" at bounding box center [1468, 30] width 150 height 19
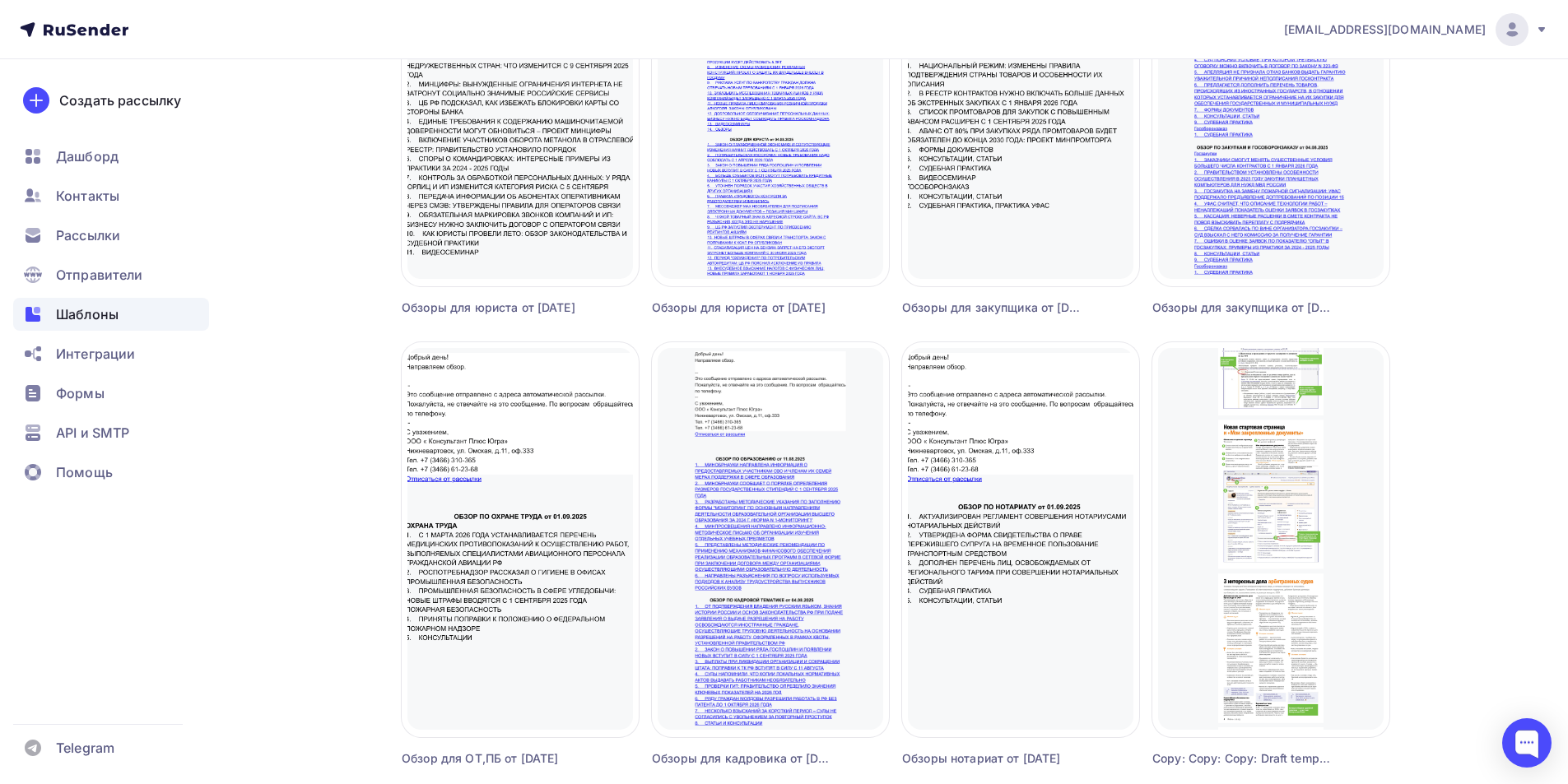
scroll to position [823, 0]
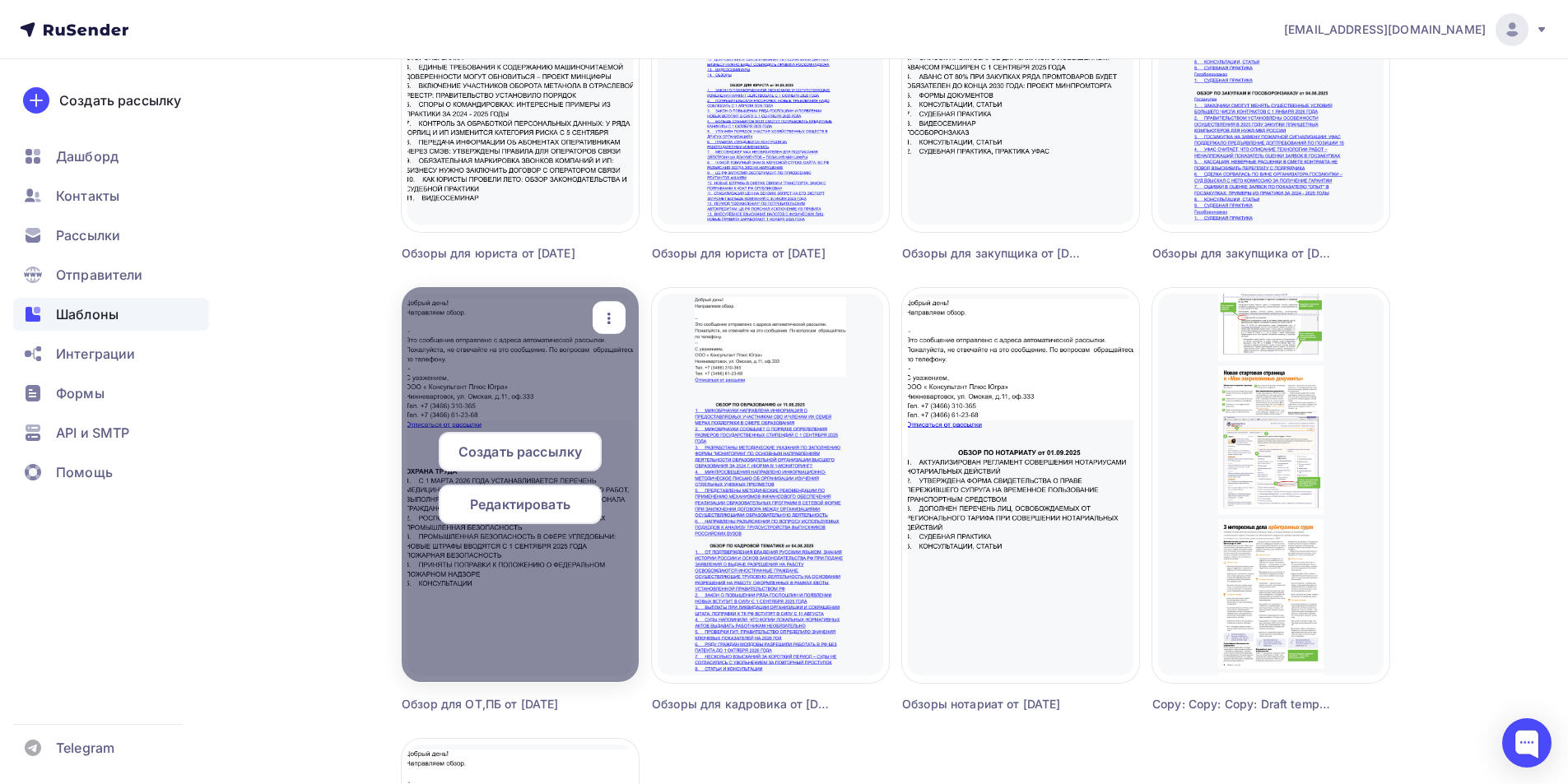
click at [503, 509] on span "Редактировать" at bounding box center [520, 504] width 100 height 20
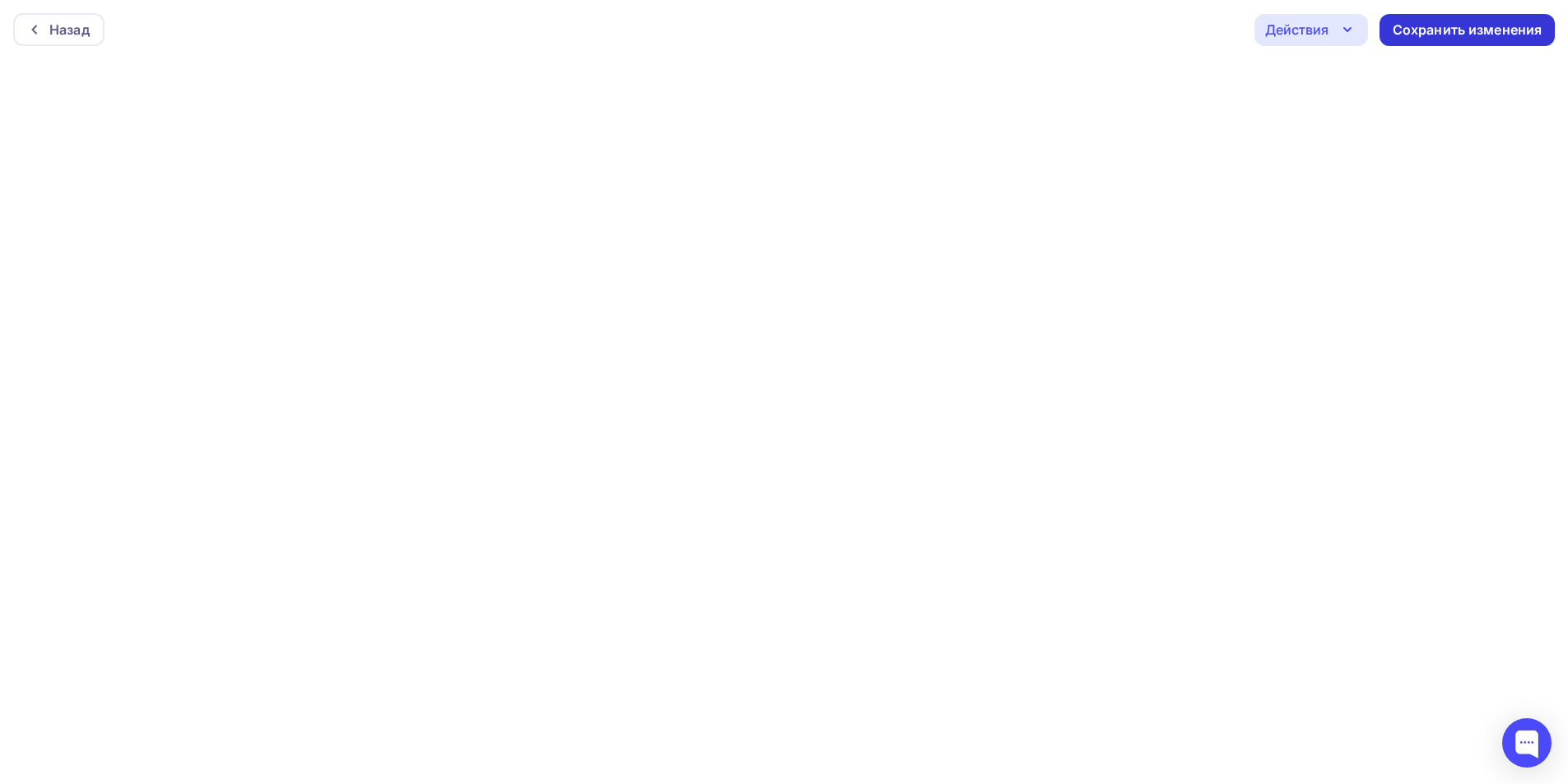
click at [1440, 39] on div "Сохранить изменения" at bounding box center [1468, 30] width 150 height 19
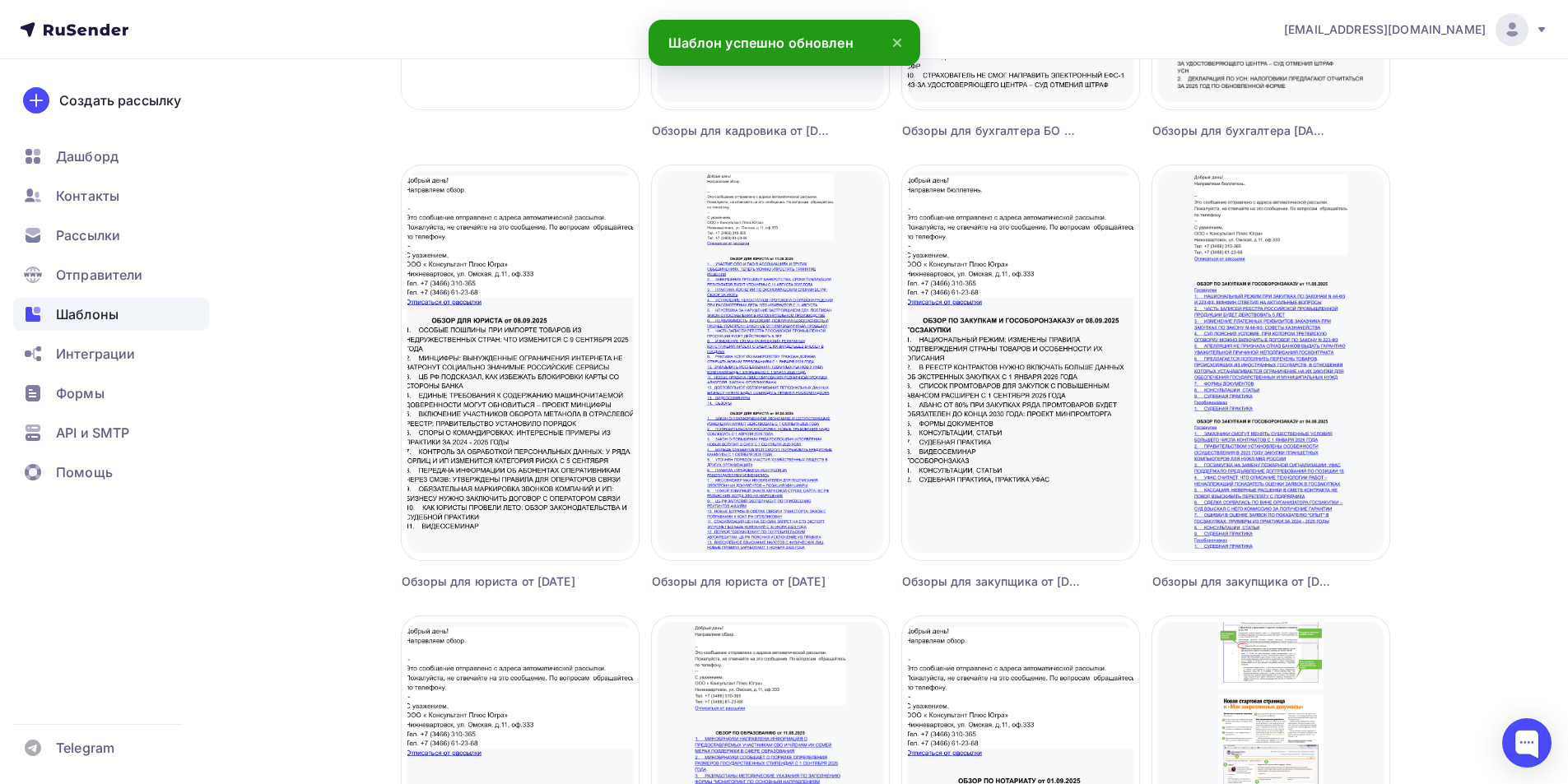
scroll to position [740, 0]
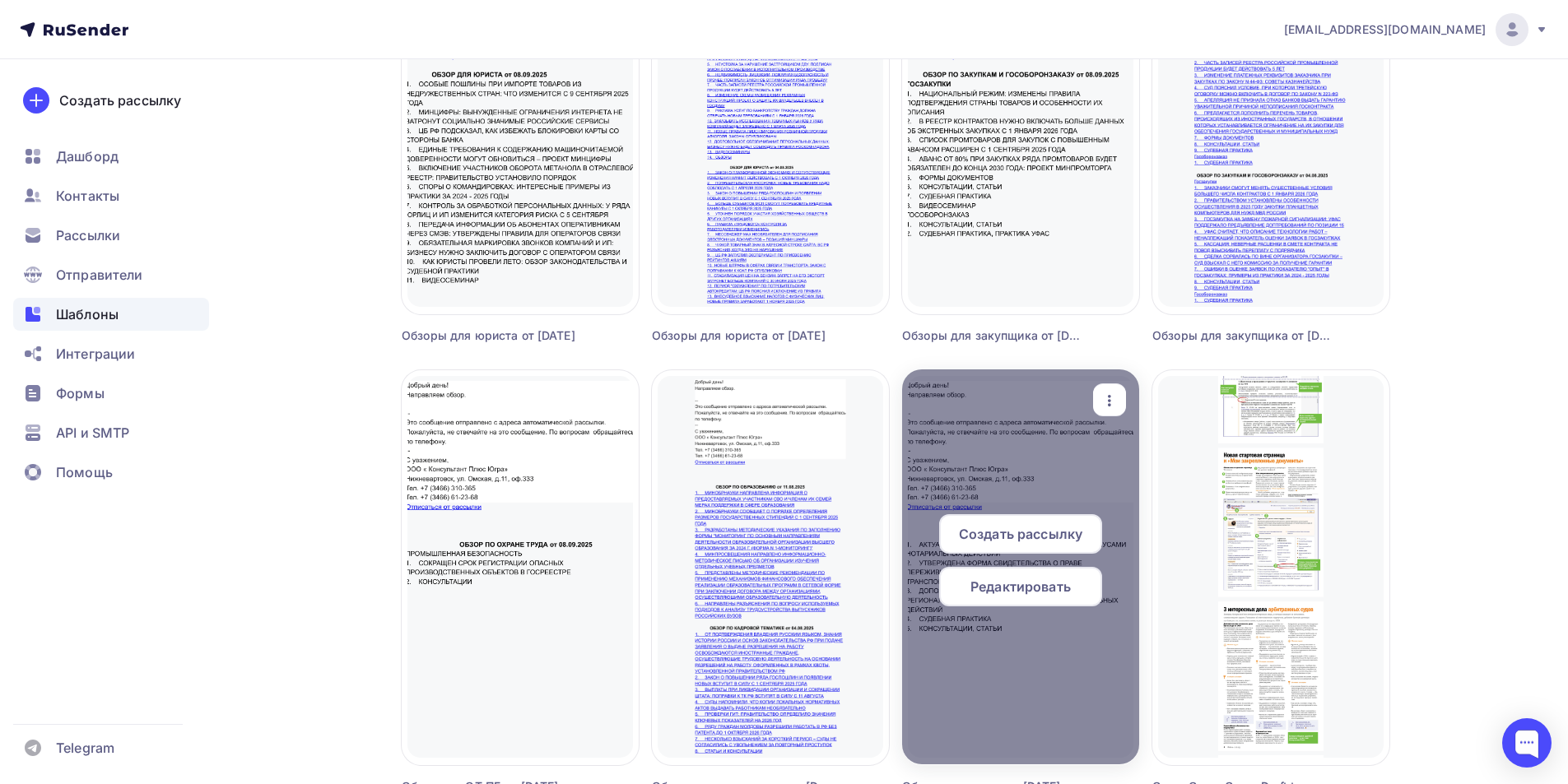
click at [1004, 588] on span "Редактировать" at bounding box center [1020, 586] width 100 height 20
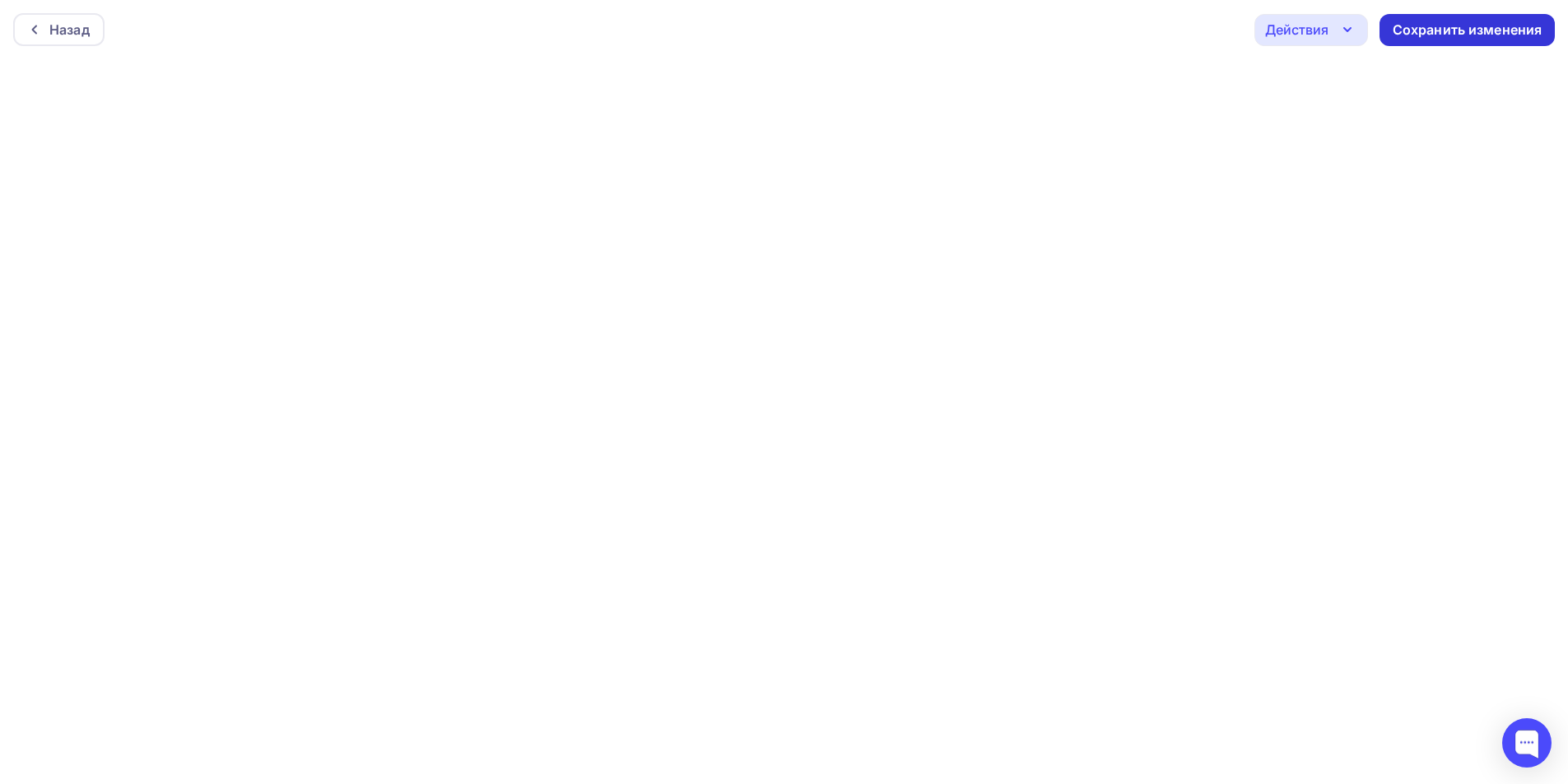
click at [1424, 27] on div "Сохранить изменения" at bounding box center [1468, 30] width 150 height 19
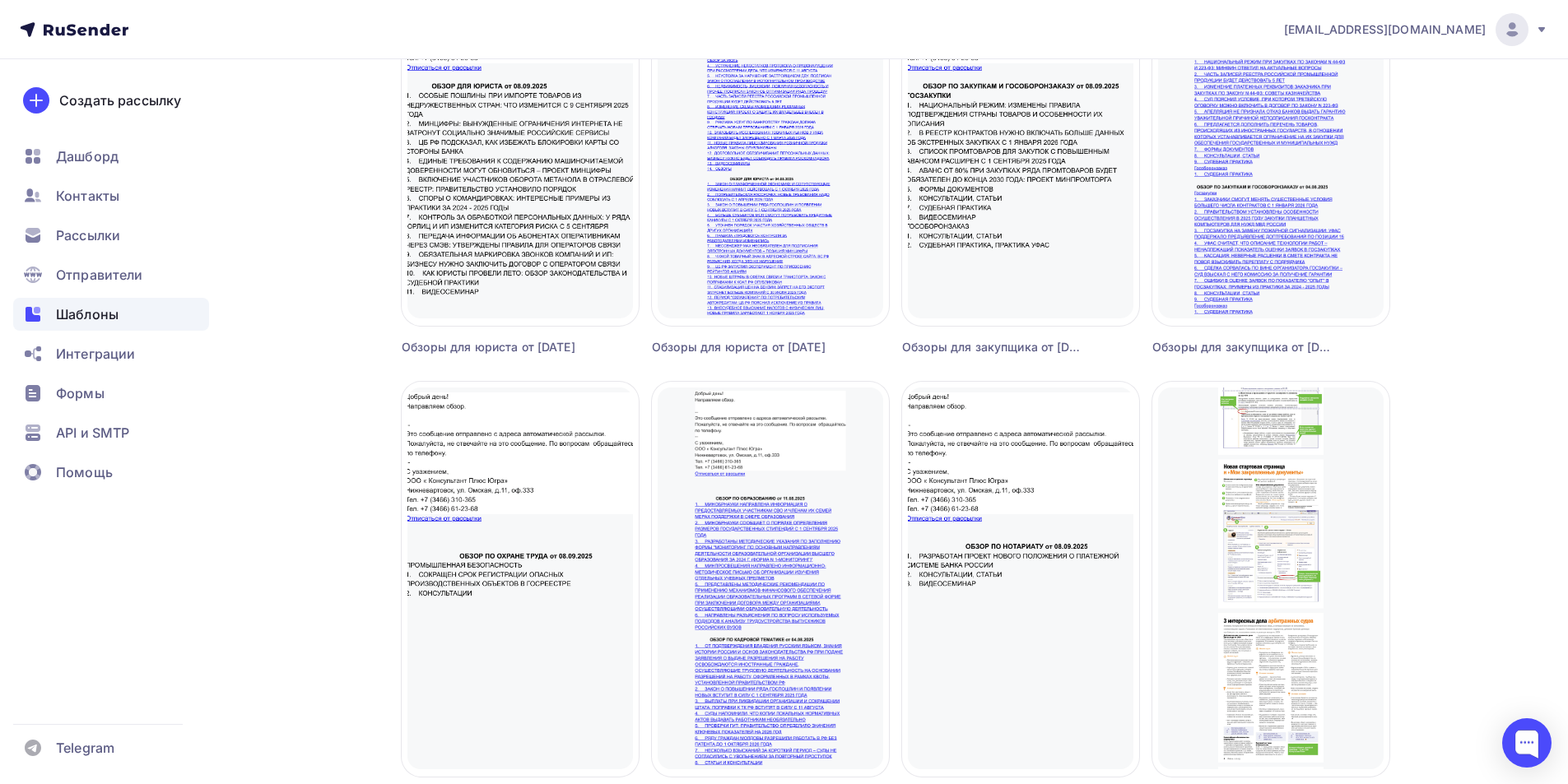
scroll to position [811, 0]
